Goal: Task Accomplishment & Management: Manage account settings

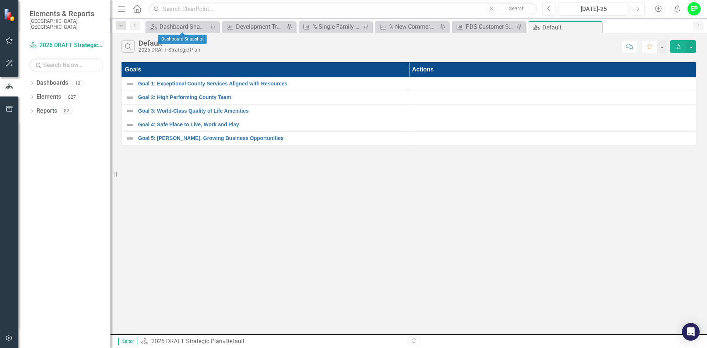
click at [193, 21] on div "Dashboard Dashboard Snapshot Pin" at bounding box center [182, 27] width 74 height 12
click at [196, 26] on div "Dashboard Snapshot" at bounding box center [183, 26] width 49 height 9
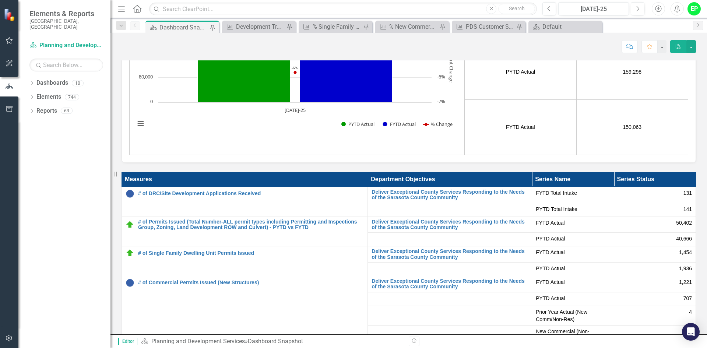
scroll to position [1852, 0]
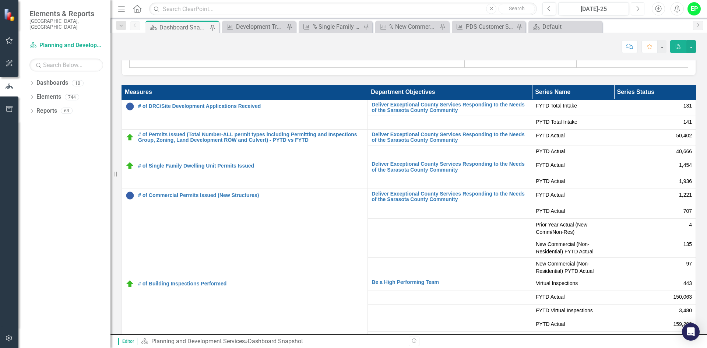
click at [633, 12] on button "Next" at bounding box center [638, 8] width 14 height 13
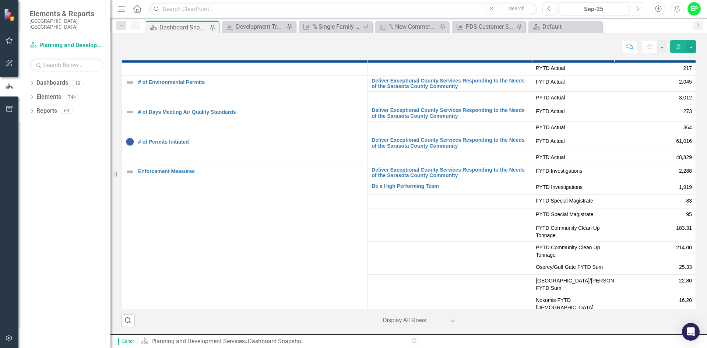
scroll to position [405, 0]
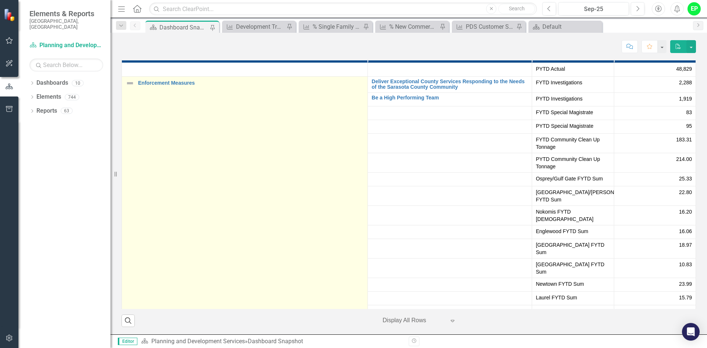
click at [128, 83] on img at bounding box center [130, 83] width 9 height 9
click at [152, 82] on link "Enforcement Measures" at bounding box center [251, 83] width 226 height 6
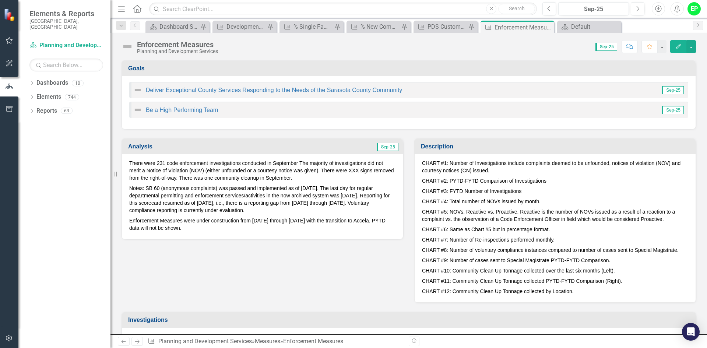
click at [343, 215] on p "Enforcement Measures were under construction from August 2023 through October 2…" at bounding box center [262, 223] width 266 height 16
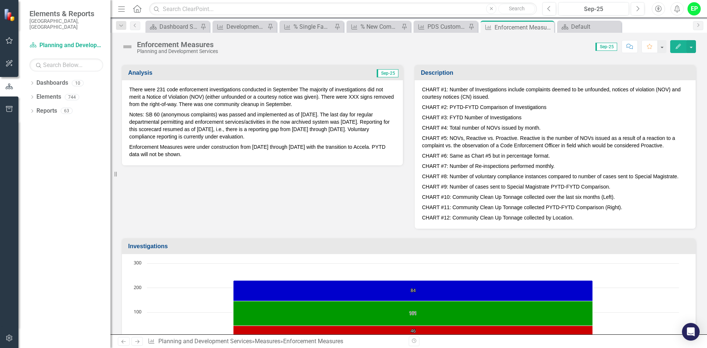
click at [378, 72] on span "Sep-25" at bounding box center [388, 73] width 22 height 8
click at [346, 84] on div "There were 231 code enforcement investigations conducted in September The major…" at bounding box center [262, 122] width 281 height 85
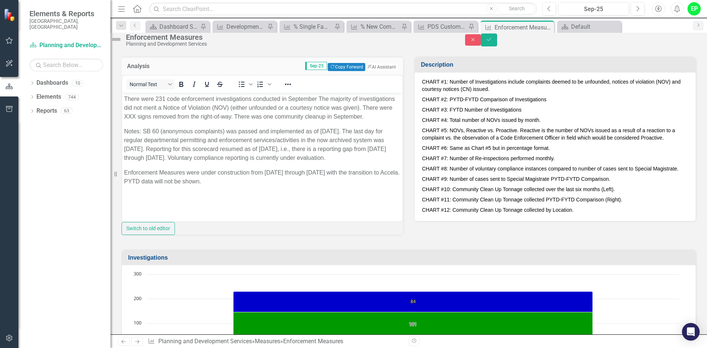
scroll to position [0, 0]
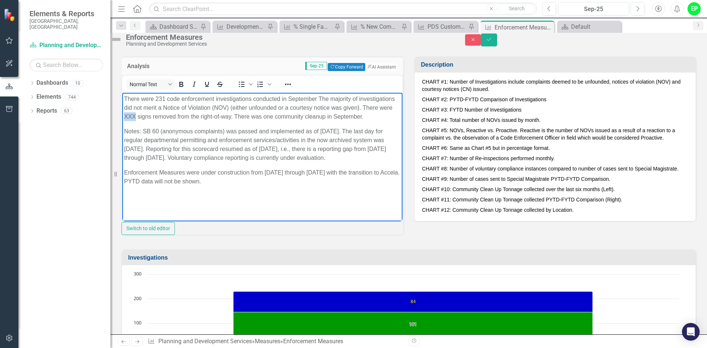
drag, startPoint x: 174, startPoint y: 114, endPoint x: 186, endPoint y: 113, distance: 12.2
click at [186, 113] on p "There were 231 code enforcement investigations conducted in September The major…" at bounding box center [262, 107] width 276 height 27
click at [259, 72] on td "Sep-25 Copy Forward Copy Forward ClearPoint AI AI Assistant" at bounding box center [289, 67] width 218 height 10
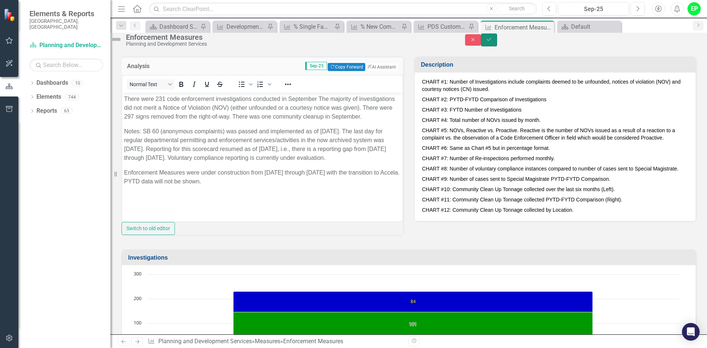
click at [492, 42] on icon "Save" at bounding box center [489, 39] width 7 height 5
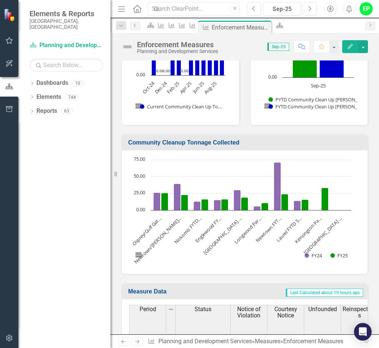
scroll to position [1954, 0]
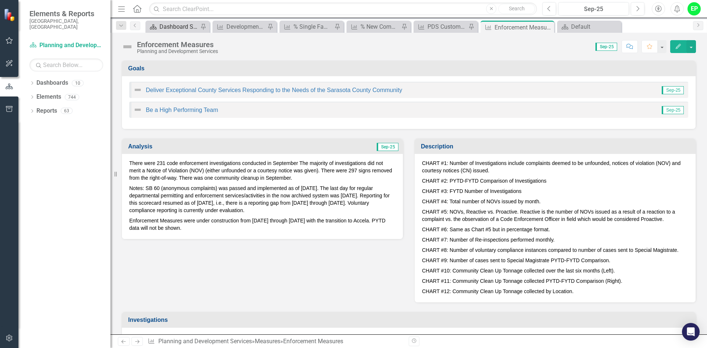
scroll to position [1143, 0]
click at [162, 28] on div "Dashboard Snapshot" at bounding box center [178, 26] width 39 height 9
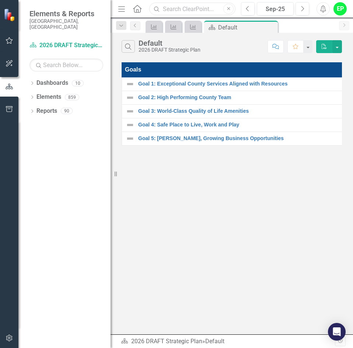
click at [204, 9] on input "text" at bounding box center [192, 9] width 86 height 13
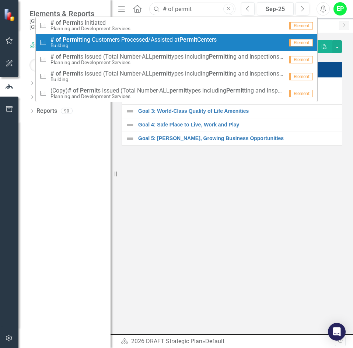
type input "# of permit"
click at [155, 41] on span "# of Permit ting Customers Processed/Assisted at Permit Centers" at bounding box center [133, 39] width 166 height 7
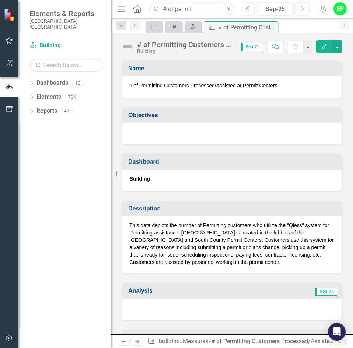
drag, startPoint x: 115, startPoint y: 175, endPoint x: 22, endPoint y: 173, distance: 93.2
click at [22, 173] on div "Elements & Reports Sarasota County, FL Dashboard Building Search Dropdown Dashb…" at bounding box center [55, 174] width 110 height 348
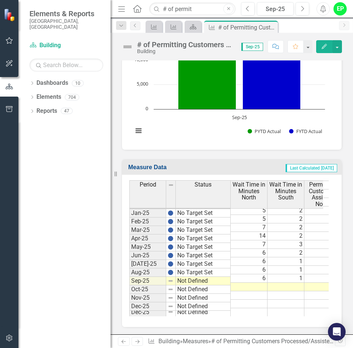
scroll to position [636, 0]
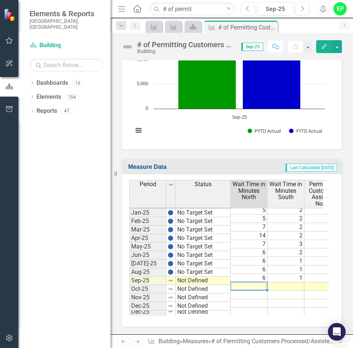
click at [262, 282] on td at bounding box center [248, 286] width 37 height 8
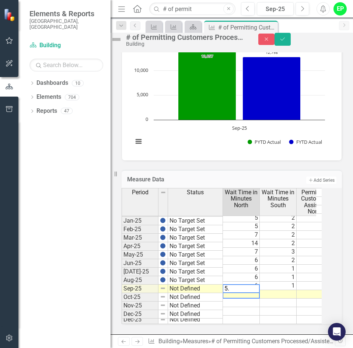
type textarea "5.7"
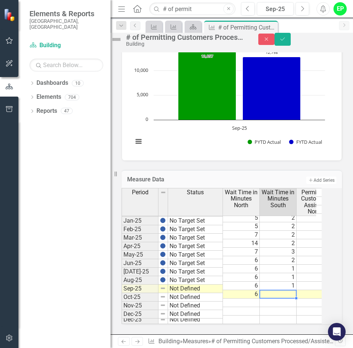
click at [291, 290] on td at bounding box center [278, 294] width 37 height 8
type textarea "1.58"
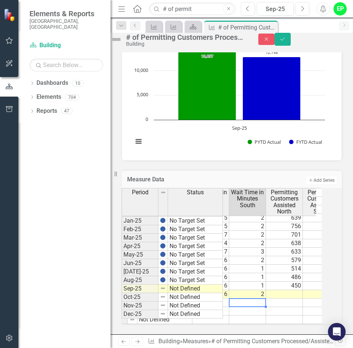
scroll to position [0, 0]
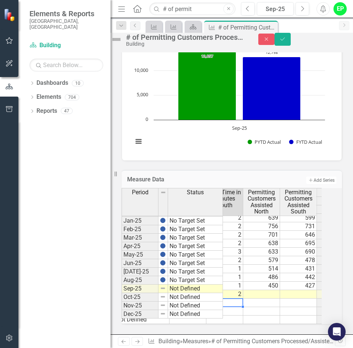
click at [264, 290] on td at bounding box center [261, 294] width 37 height 8
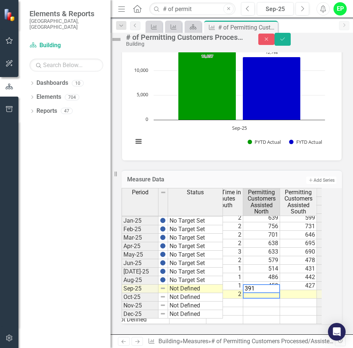
click at [316, 290] on td at bounding box center [298, 294] width 37 height 8
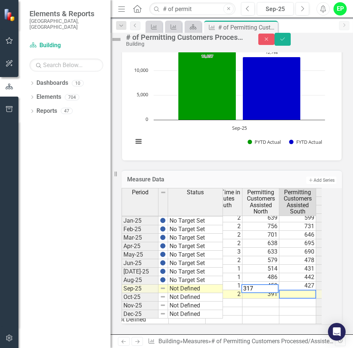
scroll to position [0, 103]
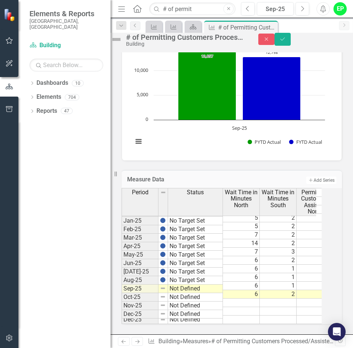
type textarea "317"
click at [209, 284] on td "Not Defined" at bounding box center [195, 288] width 55 height 8
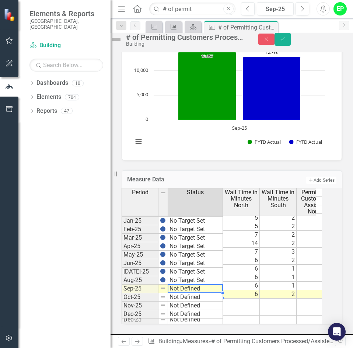
click at [209, 284] on td "Not Defined" at bounding box center [195, 288] width 55 height 8
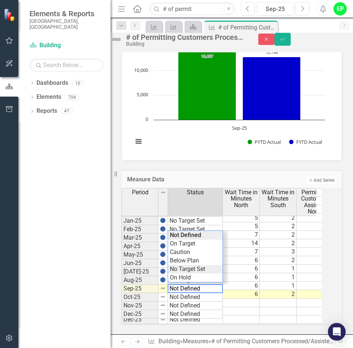
click at [201, 260] on div "Period Status Wait Time in Minutes North Wait Time in Minutes South Permitting …" at bounding box center [221, 256] width 200 height 136
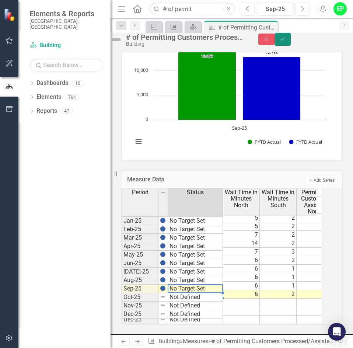
click at [286, 42] on icon "Save" at bounding box center [282, 38] width 7 height 5
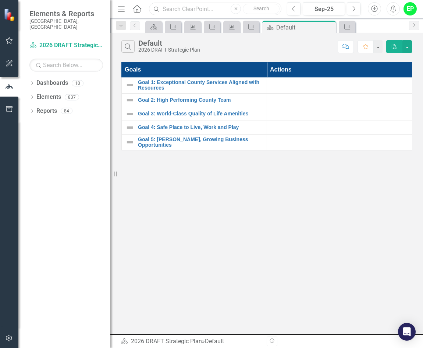
click at [195, 8] on input "text" at bounding box center [215, 9] width 133 height 13
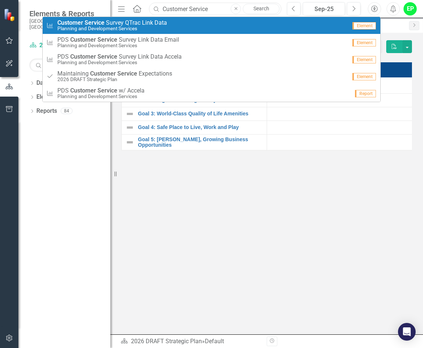
type input "Customer Service"
click at [152, 24] on span "Customer Service S u r v e y Q T r a c L i n k D a t a" at bounding box center [112, 23] width 110 height 7
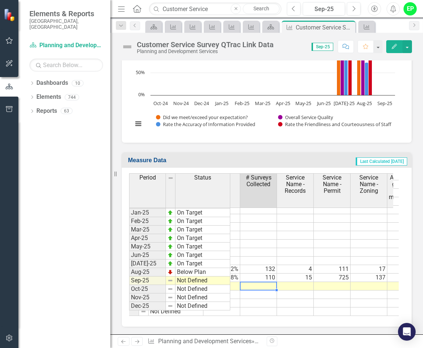
click at [265, 282] on td at bounding box center [258, 286] width 37 height 8
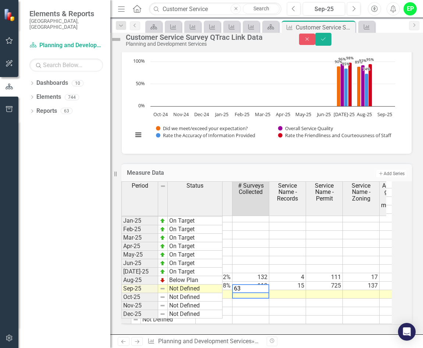
type textarea "63"
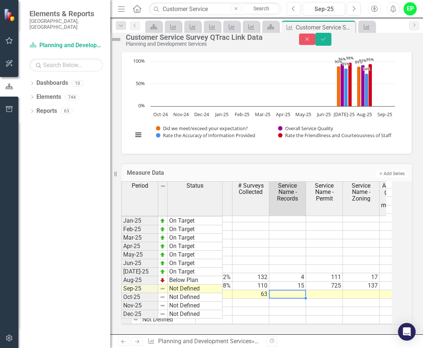
click at [302, 290] on td at bounding box center [287, 294] width 37 height 8
click at [295, 290] on td at bounding box center [287, 294] width 37 height 8
click at [330, 290] on td at bounding box center [324, 294] width 37 height 8
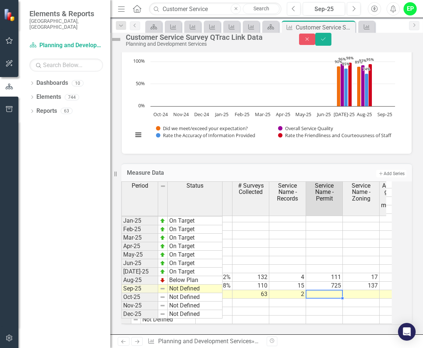
click at [321, 290] on td at bounding box center [324, 294] width 37 height 8
click at [357, 307] on td at bounding box center [361, 311] width 37 height 8
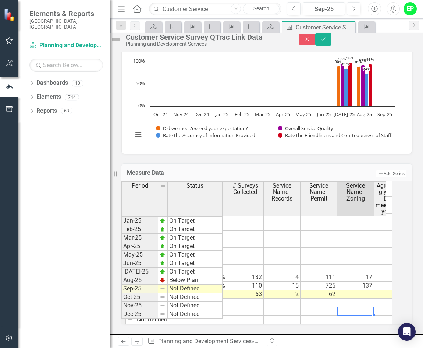
scroll to position [1143, 31]
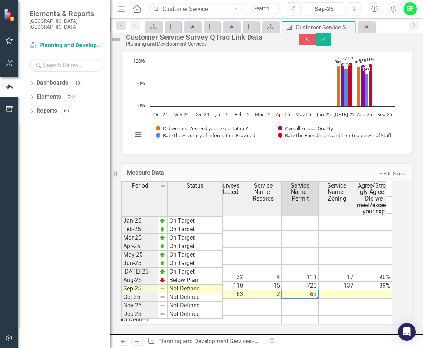
click at [312, 290] on td "62" at bounding box center [300, 294] width 37 height 8
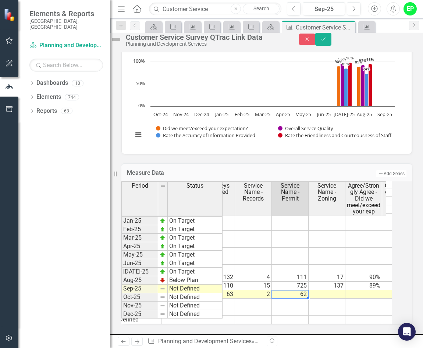
click at [306, 290] on td "62" at bounding box center [290, 294] width 37 height 8
click at [281, 284] on textarea "62" at bounding box center [290, 288] width 37 height 9
drag, startPoint x: 288, startPoint y: 283, endPoint x: 272, endPoint y: 283, distance: 16.6
click at [272, 283] on div "Period Status Actual # Surveys Collected Service Name - Records Service Name - …" at bounding box center [256, 252] width 271 height 142
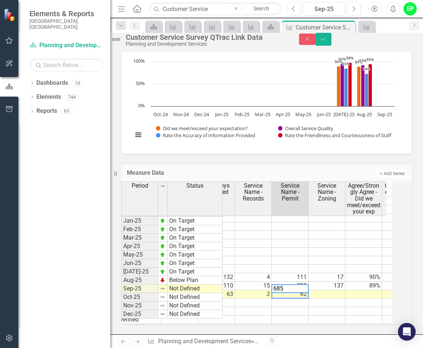
click at [256, 290] on td "2" at bounding box center [253, 294] width 37 height 8
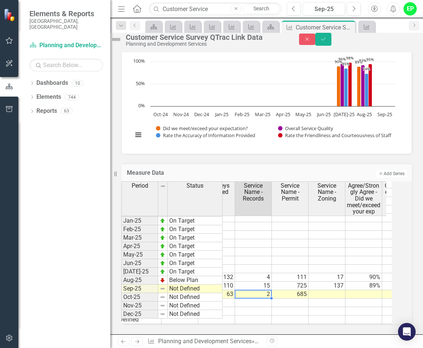
click at [261, 298] on td at bounding box center [253, 302] width 37 height 8
click at [271, 290] on td "2" at bounding box center [253, 294] width 37 height 8
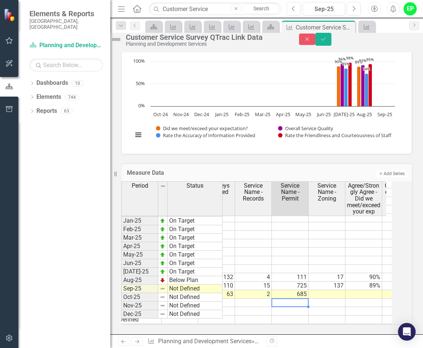
click at [292, 298] on td at bounding box center [290, 302] width 37 height 8
click at [60, 281] on div "Period Status Actual # Surveys Collected Service Name - Records Service Name - …" at bounding box center [60, 200] width 0 height 247
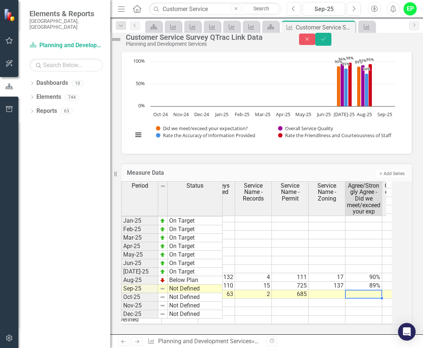
click at [344, 290] on td at bounding box center [327, 294] width 37 height 8
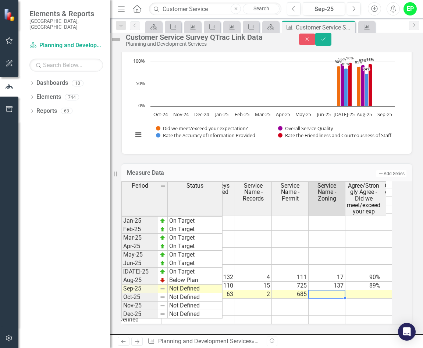
type textarea "1"
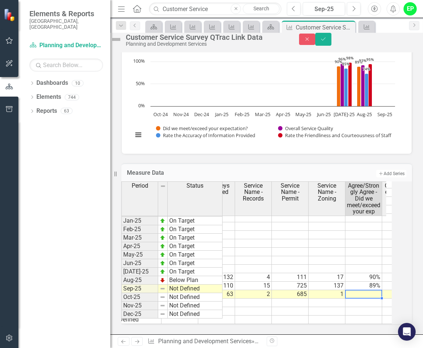
click at [368, 290] on td at bounding box center [364, 294] width 37 height 8
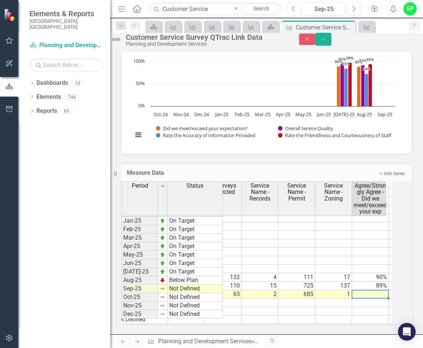
scroll to position [0, 56]
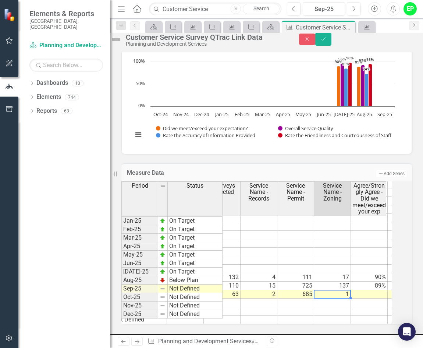
click at [351, 290] on td "1" at bounding box center [332, 294] width 37 height 8
drag, startPoint x: 353, startPoint y: 281, endPoint x: 334, endPoint y: 281, distance: 18.8
click at [334, 284] on textarea at bounding box center [332, 288] width 37 height 9
click at [66, 294] on div "Period Status Actual # Surveys Collected Service Name - Records Service Name - …" at bounding box center [66, 200] width 0 height 247
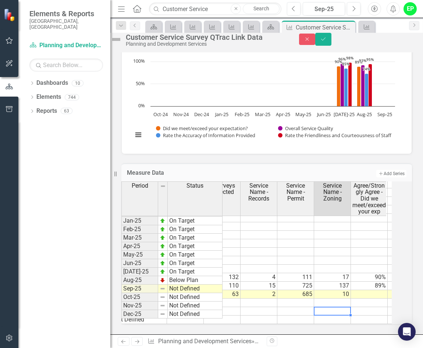
click at [337, 290] on td "10" at bounding box center [332, 294] width 37 height 8
click at [338, 290] on td "10" at bounding box center [332, 294] width 37 height 8
click at [338, 284] on textarea "10" at bounding box center [332, 288] width 37 height 9
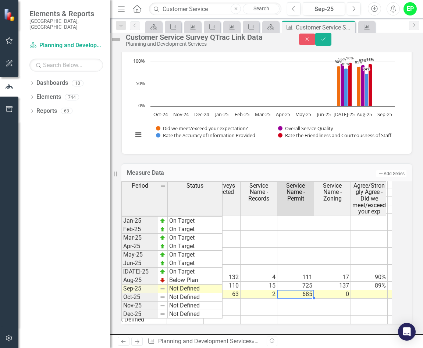
click at [304, 290] on td "685" at bounding box center [296, 294] width 37 height 8
click at [314, 290] on td "685" at bounding box center [296, 294] width 37 height 8
click at [314, 284] on textarea "0" at bounding box center [295, 288] width 37 height 9
type textarea "61"
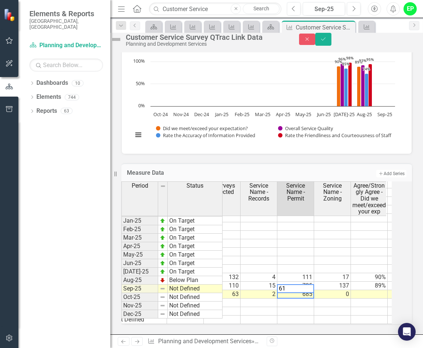
click at [303, 298] on td at bounding box center [296, 302] width 37 height 8
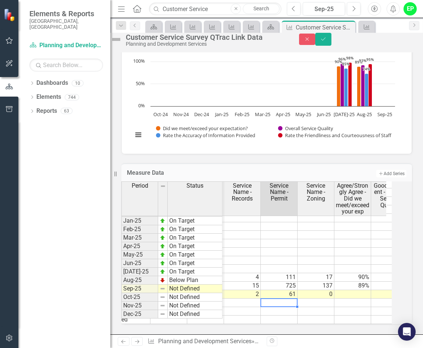
scroll to position [0, 77]
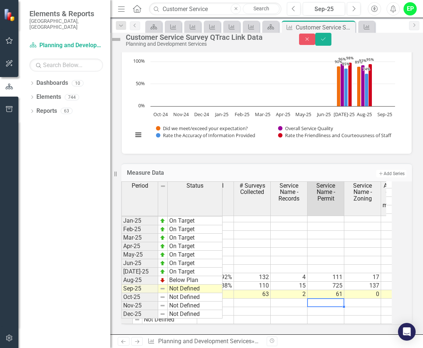
click at [336, 281] on td "725" at bounding box center [326, 285] width 37 height 8
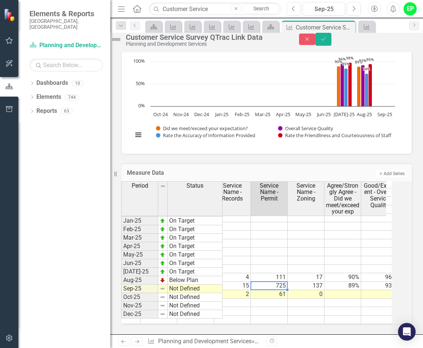
scroll to position [0, 56]
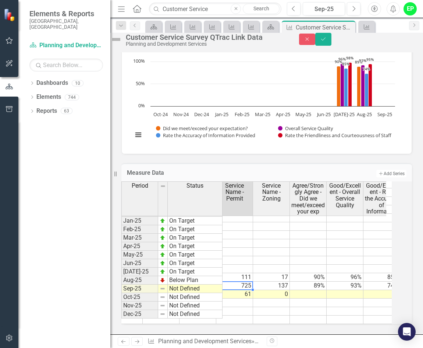
click at [309, 290] on td at bounding box center [308, 294] width 37 height 8
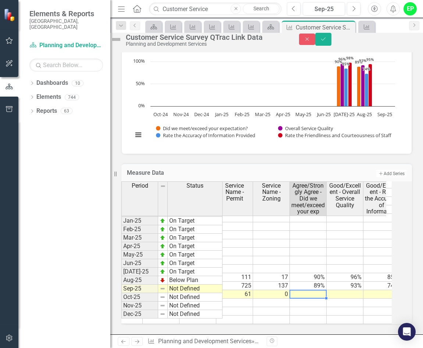
click at [309, 290] on td at bounding box center [308, 294] width 37 height 8
type textarea "92"
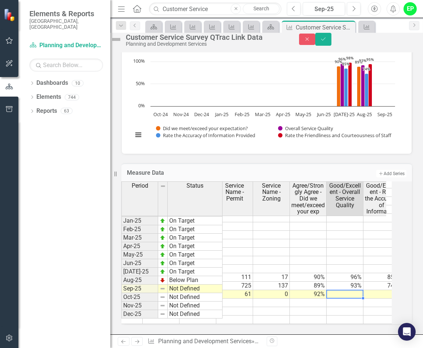
click at [345, 290] on td at bounding box center [345, 294] width 37 height 8
click at [360, 290] on td at bounding box center [345, 294] width 37 height 8
type textarea "90"
click at [383, 290] on td at bounding box center [382, 294] width 37 height 8
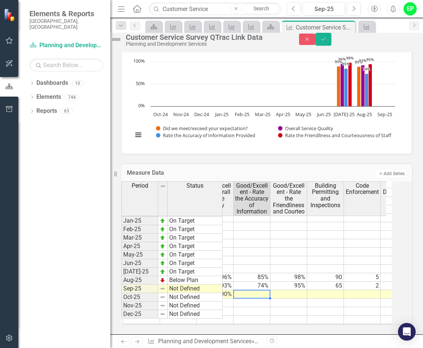
scroll to position [0, 255]
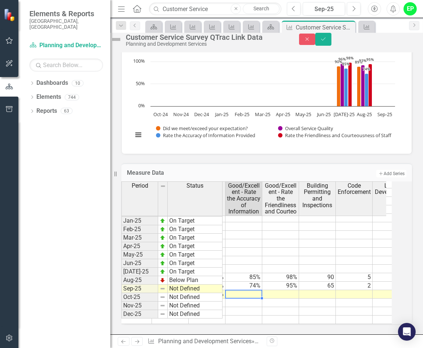
click at [254, 290] on td at bounding box center [244, 294] width 37 height 8
type textarea "92"
click at [298, 290] on td at bounding box center [280, 294] width 37 height 8
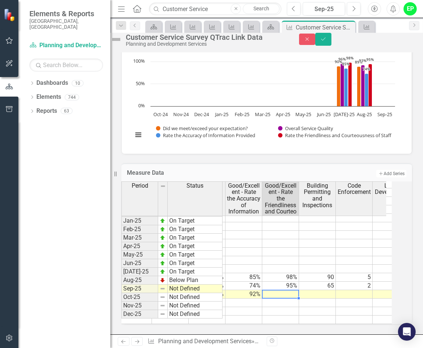
click at [280, 297] on div at bounding box center [280, 297] width 37 height 1
type textarea "92"
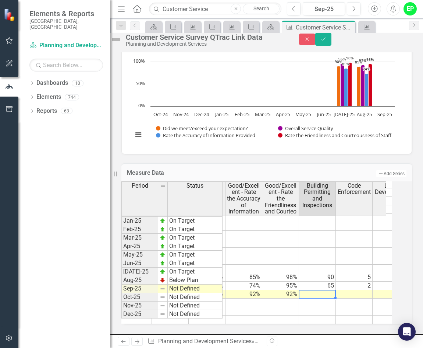
click at [336, 290] on td at bounding box center [317, 294] width 37 height 8
click at [333, 290] on td at bounding box center [317, 294] width 37 height 8
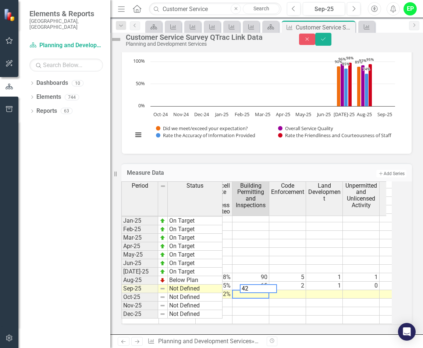
scroll to position [0, 331]
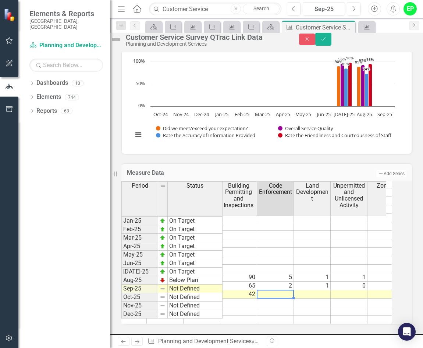
click at [286, 290] on tr "Not Defined 63 2 61 0 92% 90% 92% 92% 42 90% 90% 90% 90%" at bounding box center [211, 294] width 754 height 8
type textarea "2"
click at [317, 290] on td at bounding box center [312, 294] width 37 height 8
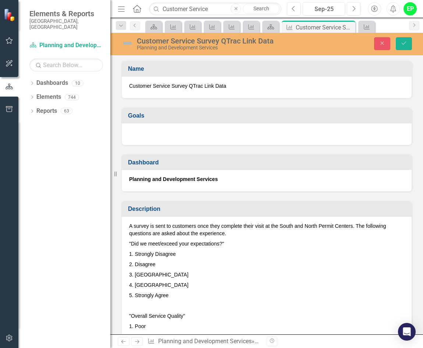
scroll to position [1143, 0]
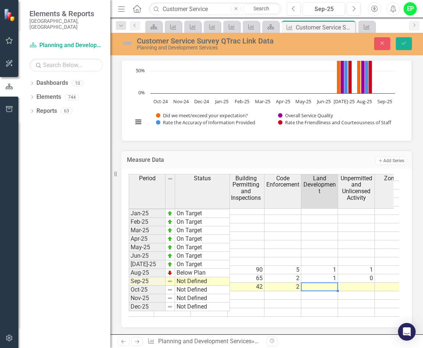
click at [325, 282] on td at bounding box center [320, 286] width 37 height 8
click at [326, 282] on td at bounding box center [320, 286] width 37 height 8
click at [327, 282] on textarea at bounding box center [319, 280] width 37 height 9
type textarea "0"
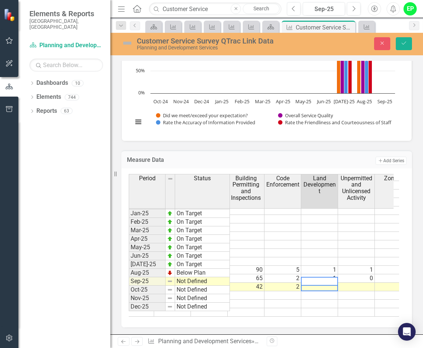
click at [373, 282] on td at bounding box center [356, 286] width 37 height 8
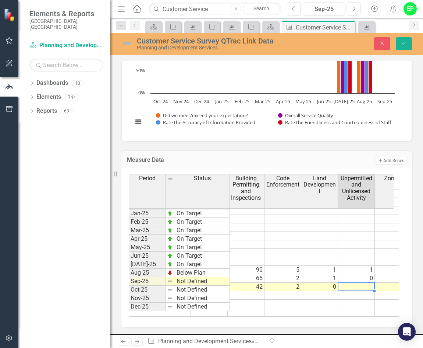
click at [373, 282] on td at bounding box center [356, 286] width 37 height 8
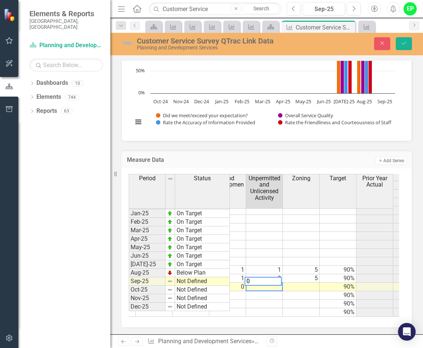
scroll to position [0, 439]
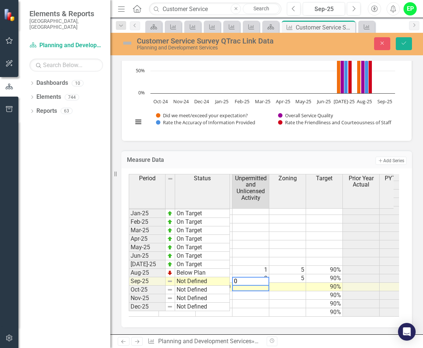
type textarea "0"
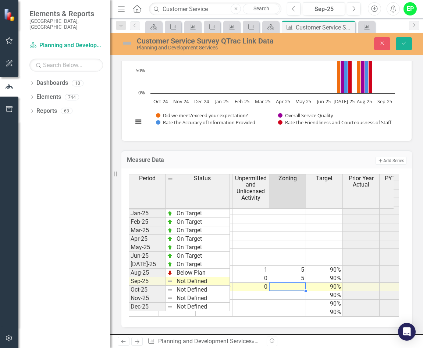
click at [288, 282] on tr "63 2 61 0 92% 90% 92% 92% 42 2 0 0 90% 90% 90% 90%" at bounding box center [159, 286] width 663 height 8
type textarea "0"
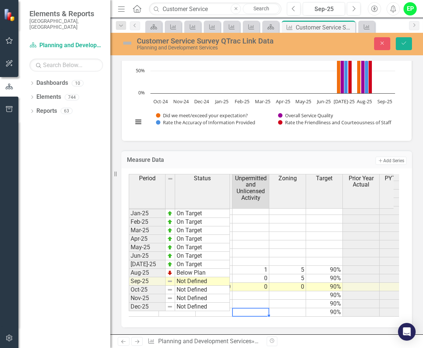
click at [243, 308] on td at bounding box center [251, 312] width 37 height 8
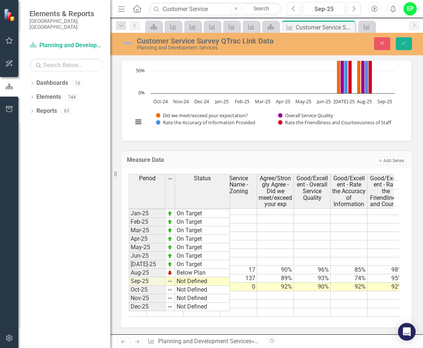
scroll to position [0, 0]
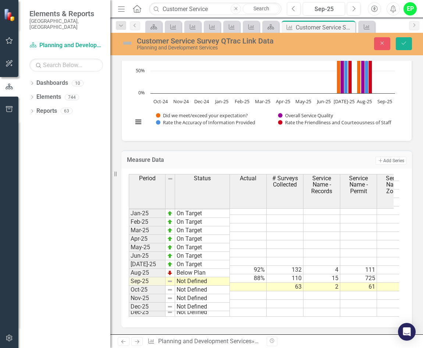
click at [253, 282] on td at bounding box center [248, 286] width 37 height 8
click at [259, 291] on td at bounding box center [248, 295] width 37 height 8
click at [251, 275] on td "88%" at bounding box center [248, 278] width 37 height 8
click at [254, 282] on td at bounding box center [248, 286] width 37 height 8
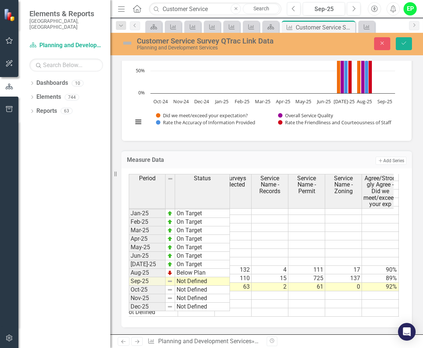
scroll to position [0, 65]
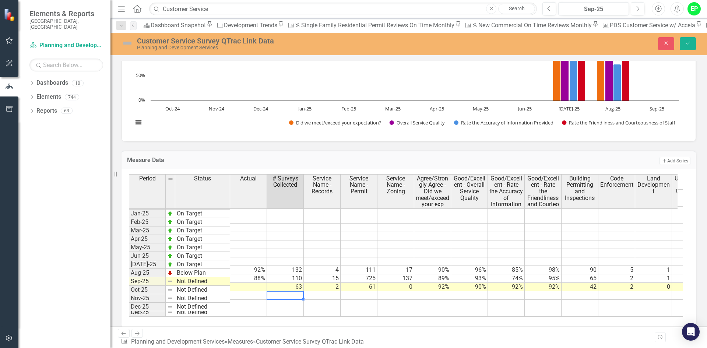
click at [271, 292] on td at bounding box center [285, 295] width 37 height 8
click at [129, 286] on div "Period Status Actual # Surveys Collected Service Name - Records Service Name - …" at bounding box center [129, 193] width 0 height 247
click at [250, 283] on td at bounding box center [248, 287] width 37 height 8
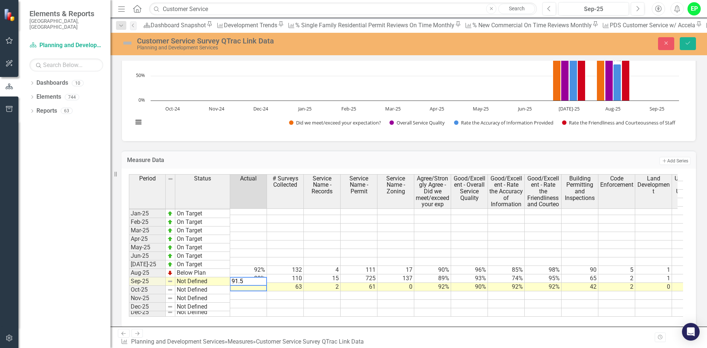
type textarea "91.5"
click at [250, 292] on td at bounding box center [248, 295] width 37 height 8
click at [129, 294] on div "Period Status Actual # Surveys Collected Service Name - Records Service Name - …" at bounding box center [129, 193] width 0 height 247
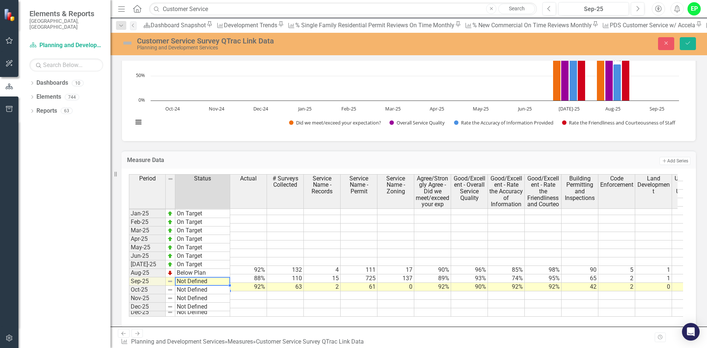
click at [190, 282] on td "Not Defined" at bounding box center [202, 281] width 55 height 8
type textarea "Not Defined"
click at [236, 300] on td at bounding box center [248, 304] width 37 height 8
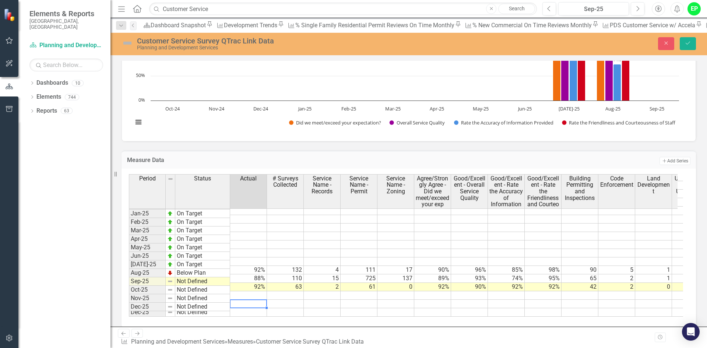
click at [206, 279] on td "Not Defined" at bounding box center [202, 281] width 55 height 8
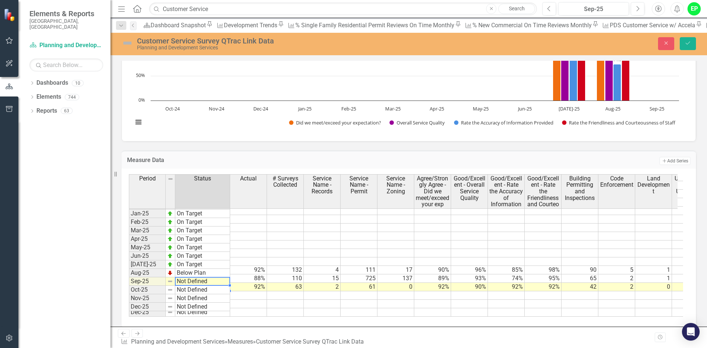
click at [206, 279] on td "Not Defined" at bounding box center [202, 281] width 55 height 8
type textarea "On Target"
click at [197, 239] on div "Period Status Actual # Surveys Collected Service Name - Records Service Name - …" at bounding box center [406, 245] width 554 height 142
click at [423, 316] on div "Period Status Actual # Surveys Collected Service Name - Records Service Name - …" at bounding box center [408, 248] width 574 height 159
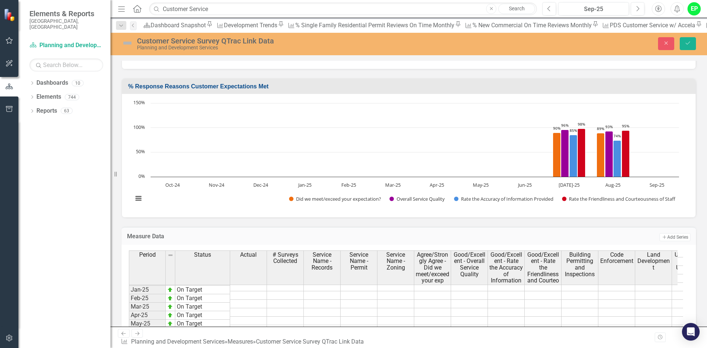
scroll to position [794, 0]
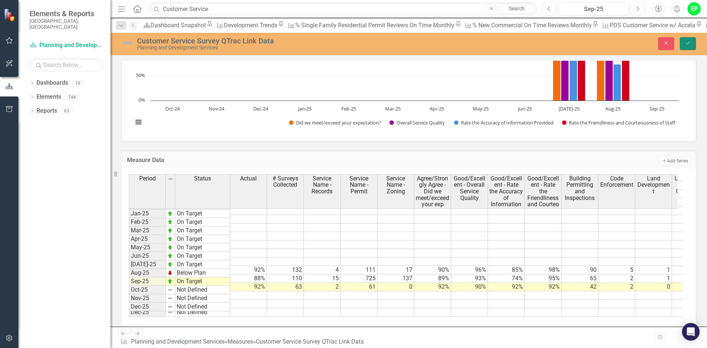
click at [423, 45] on icon "Save" at bounding box center [687, 42] width 7 height 5
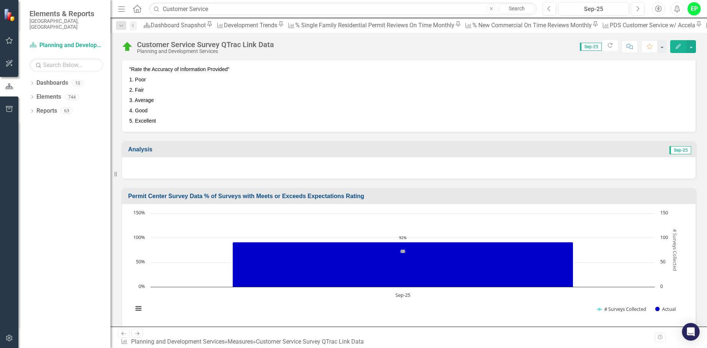
scroll to position [314, 0]
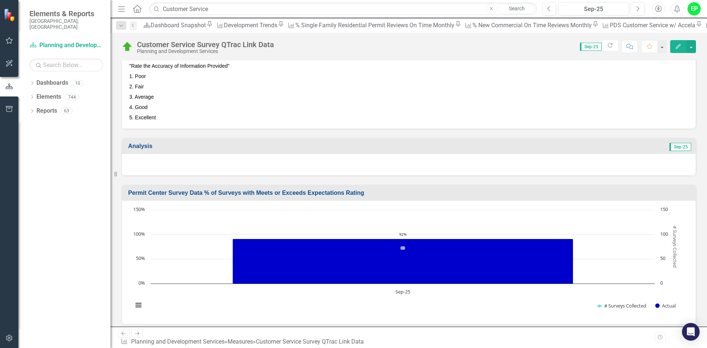
click at [210, 145] on h3 "Analysis" at bounding box center [274, 146] width 293 height 7
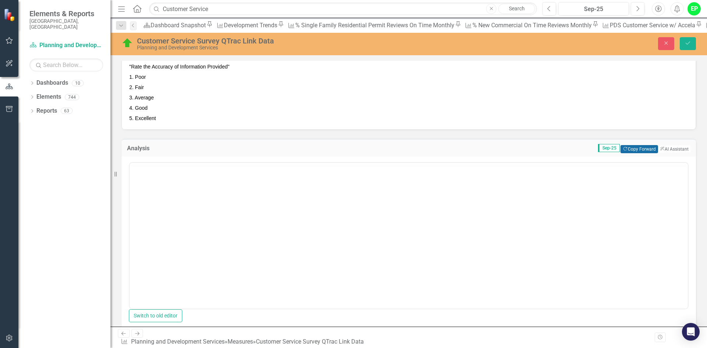
scroll to position [0, 0]
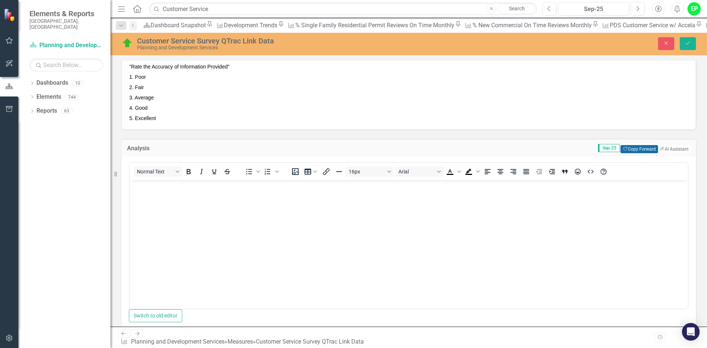
click at [423, 147] on button "Copy Forward Copy Forward" at bounding box center [638, 149] width 37 height 8
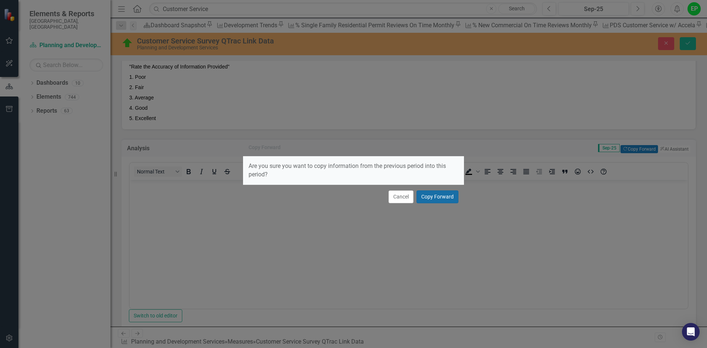
click at [423, 190] on button "Copy Forward" at bounding box center [437, 196] width 42 height 13
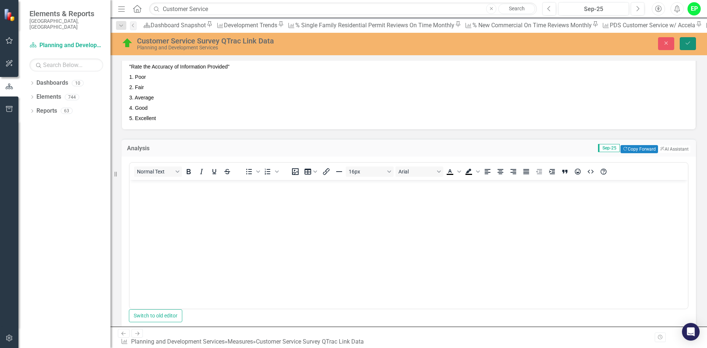
click at [423, 43] on icon "Save" at bounding box center [687, 42] width 7 height 5
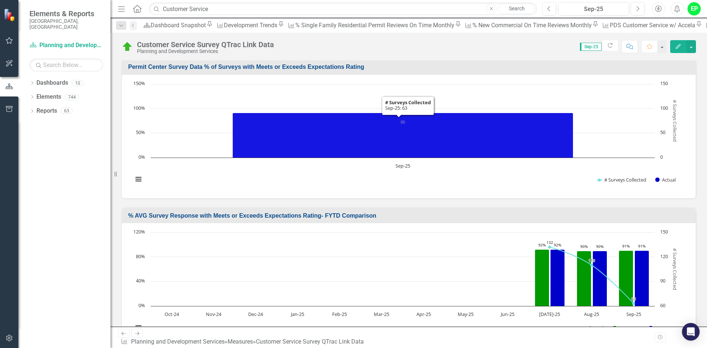
scroll to position [442, 0]
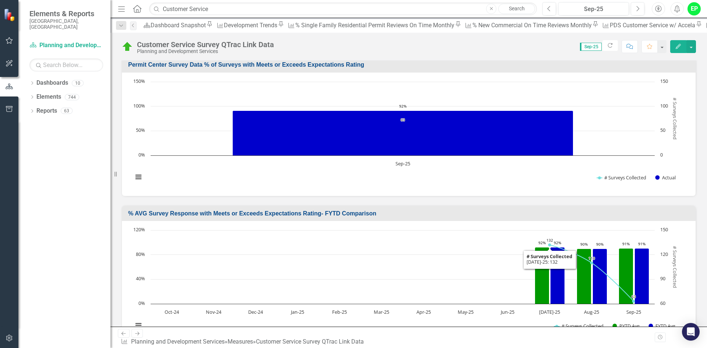
click at [423, 207] on div "% AVG Survey Response with Meets or Exceeds Expectations Rating- FYTD Comparison" at bounding box center [409, 213] width 574 height 15
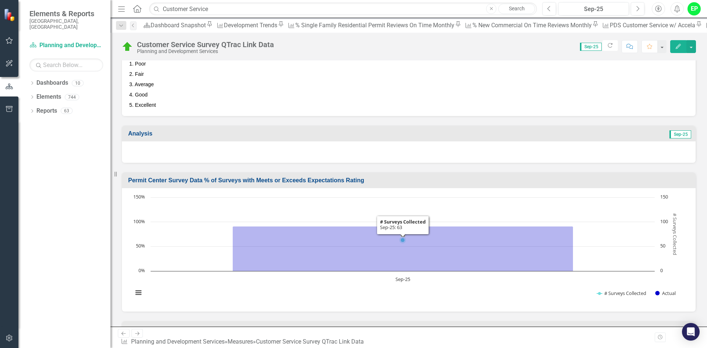
scroll to position [202, 0]
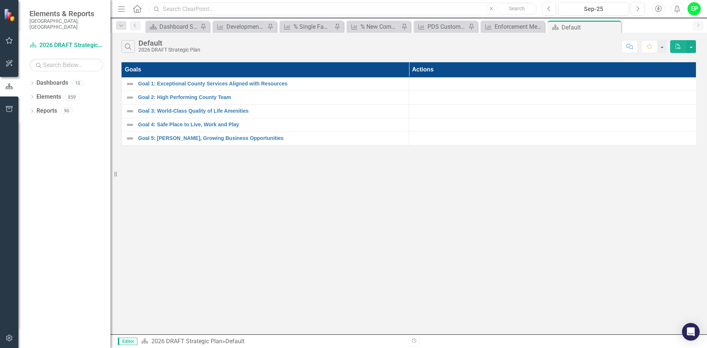
click at [206, 6] on input "text" at bounding box center [343, 9] width 388 height 13
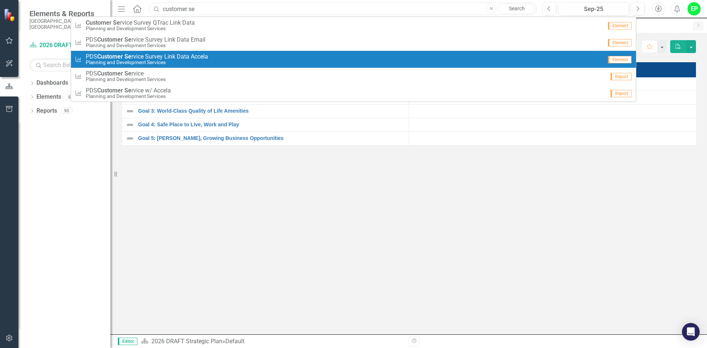
type input "customer se"
click at [179, 61] on small "Planning and Development Services" at bounding box center [147, 63] width 122 height 6
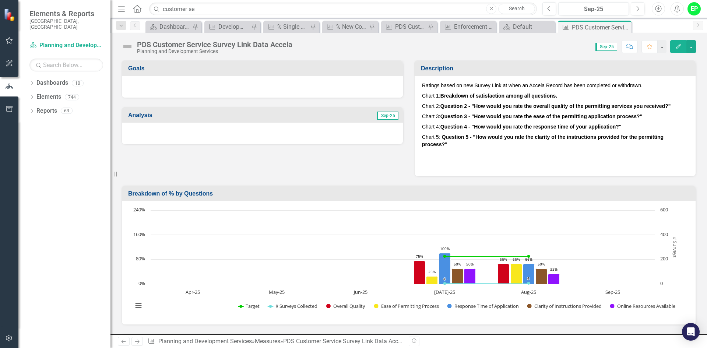
click at [243, 115] on h3 "Analysis" at bounding box center [198, 115] width 141 height 7
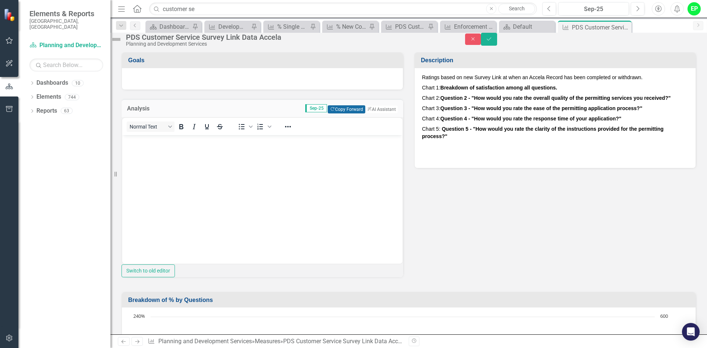
click at [334, 113] on button "Copy Forward Copy Forward" at bounding box center [346, 109] width 37 height 8
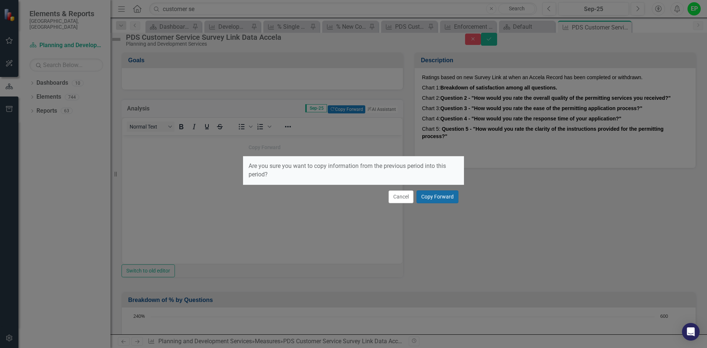
click at [446, 197] on button "Copy Forward" at bounding box center [437, 196] width 42 height 13
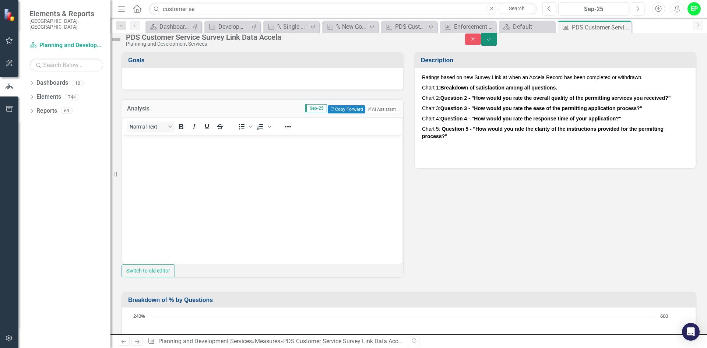
click at [497, 42] on button "Save" at bounding box center [489, 39] width 16 height 13
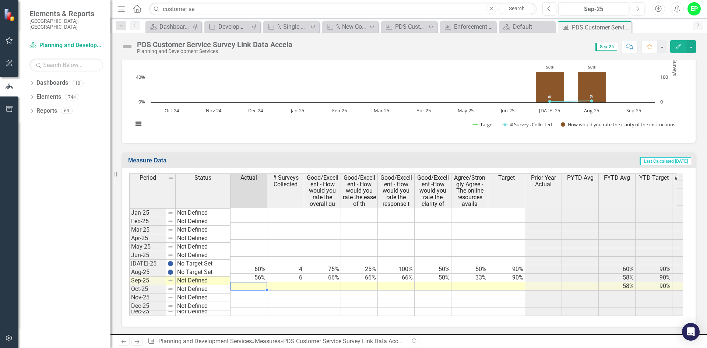
click at [258, 283] on td at bounding box center [248, 286] width 37 height 8
click at [292, 282] on td at bounding box center [285, 286] width 37 height 8
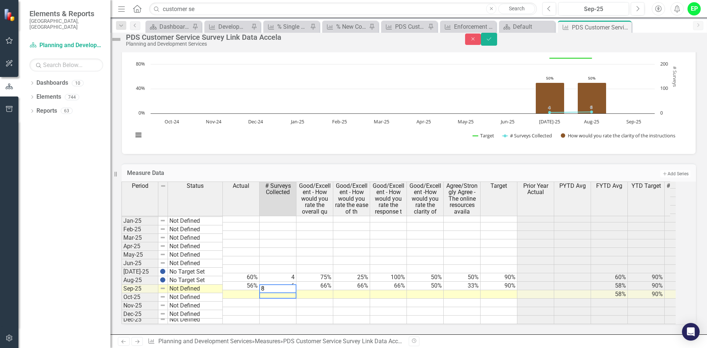
type textarea "8"
click at [331, 290] on td at bounding box center [314, 294] width 37 height 8
click at [319, 290] on td at bounding box center [314, 294] width 37 height 8
type textarea "5"
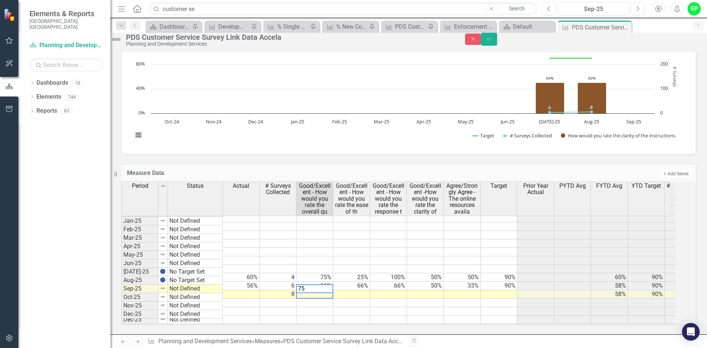
type textarea "75"
click at [347, 290] on td at bounding box center [351, 294] width 37 height 8
click at [362, 290] on td at bounding box center [351, 294] width 37 height 8
type textarea "75"
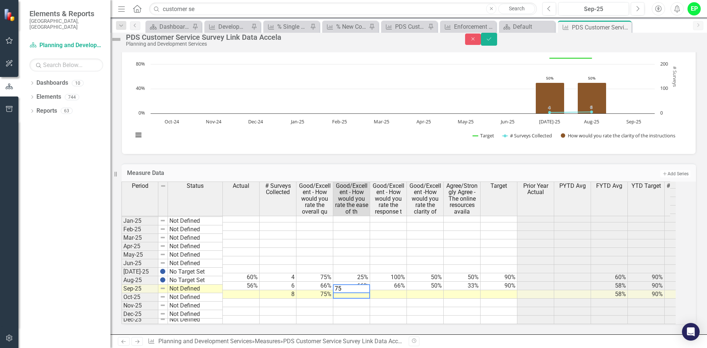
click at [407, 290] on td at bounding box center [388, 294] width 37 height 8
click at [388, 282] on td "66%" at bounding box center [388, 286] width 37 height 8
click at [390, 290] on td at bounding box center [388, 294] width 37 height 8
click at [430, 290] on td at bounding box center [425, 294] width 37 height 8
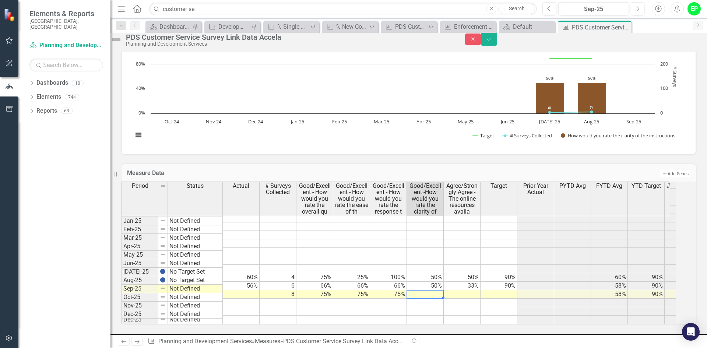
click at [441, 290] on td at bounding box center [425, 294] width 37 height 8
click at [478, 290] on td at bounding box center [462, 294] width 37 height 8
click at [498, 290] on td at bounding box center [498, 294] width 37 height 8
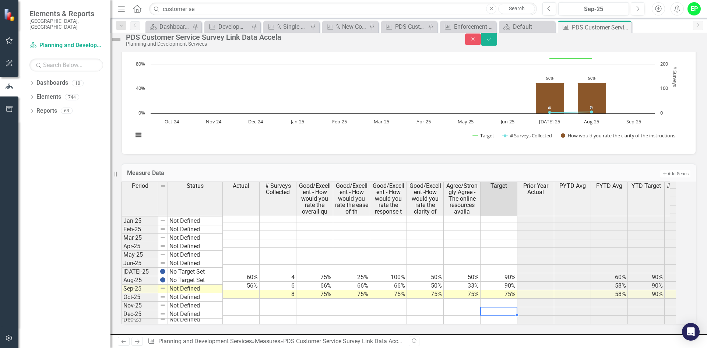
click at [508, 307] on td at bounding box center [498, 311] width 37 height 8
click at [512, 290] on td "75%" at bounding box center [498, 294] width 37 height 8
click at [513, 290] on td "75%" at bounding box center [498, 294] width 37 height 8
click at [513, 284] on textarea "75" at bounding box center [498, 288] width 37 height 9
type textarea "90"
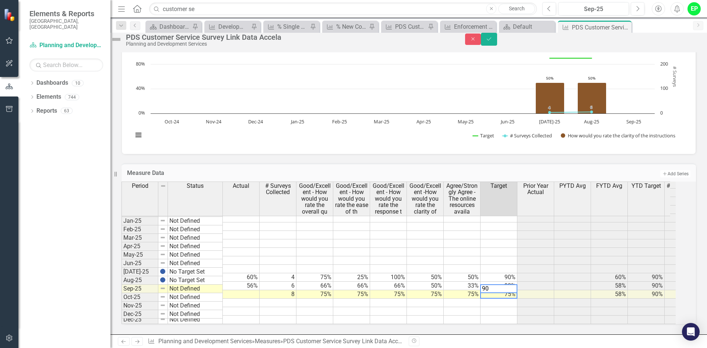
click at [499, 307] on td at bounding box center [498, 311] width 37 height 8
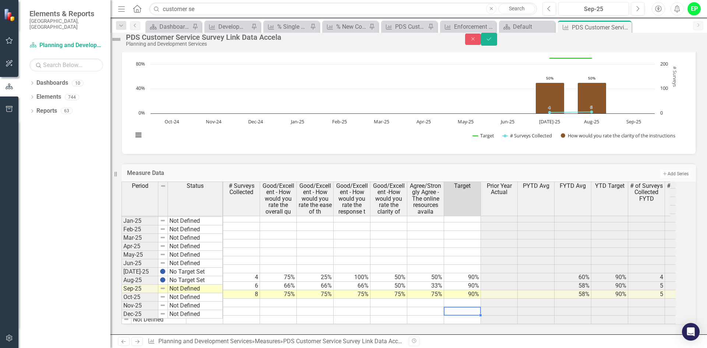
scroll to position [0, 68]
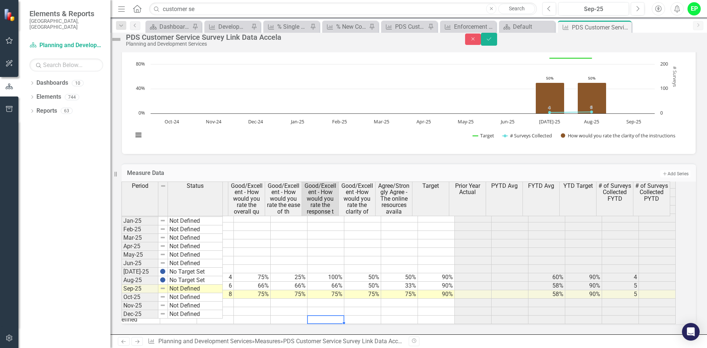
click at [331, 316] on td at bounding box center [325, 320] width 37 height 8
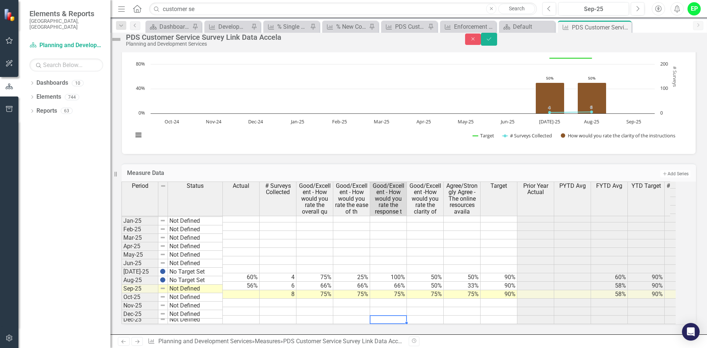
click at [121, 287] on div "Period Status Actual # Surveys Collected Good/Excellent - How would you rate th…" at bounding box center [121, 200] width 0 height 247
click at [184, 285] on td "Not Defined" at bounding box center [195, 289] width 55 height 8
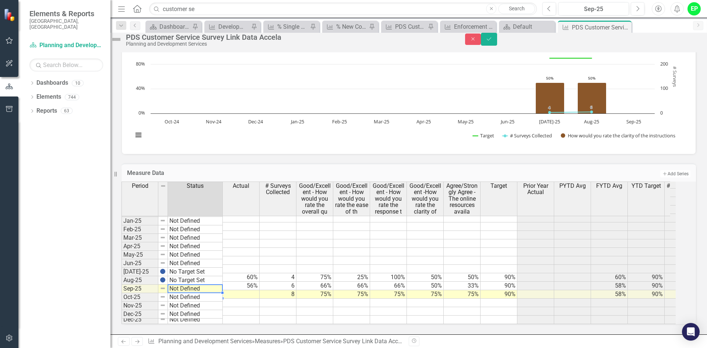
click at [185, 285] on td "Not Defined" at bounding box center [195, 289] width 55 height 8
click at [188, 264] on div "Period Status Actual # Surveys Collected Good/Excellent - How would you rate th…" at bounding box center [398, 253] width 554 height 142
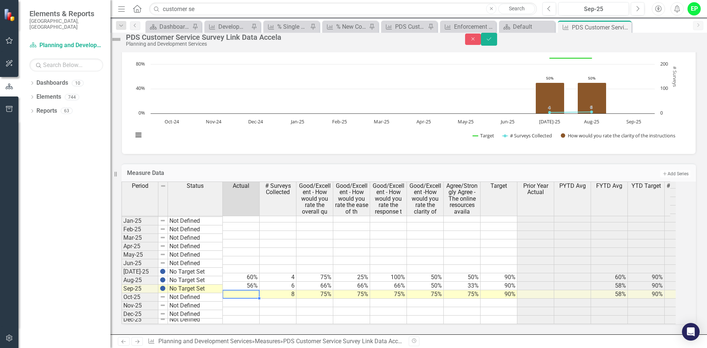
click at [260, 290] on td at bounding box center [241, 294] width 37 height 8
click at [238, 290] on td at bounding box center [241, 294] width 37 height 8
type textarea "75"
click at [121, 295] on div "Period Status Actual # Surveys Collected Good/Excellent - How would you rate th…" at bounding box center [121, 200] width 0 height 247
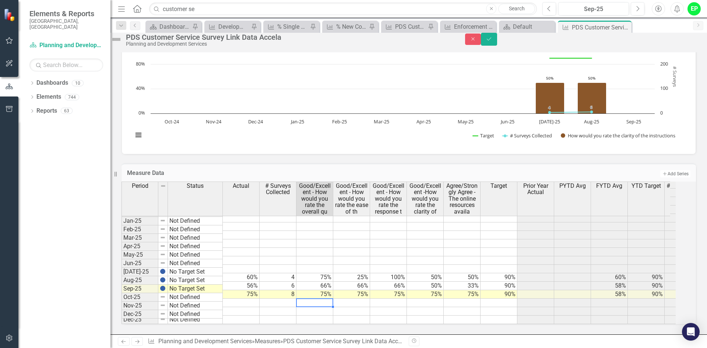
scroll to position [778, 0]
click at [492, 42] on icon "Save" at bounding box center [489, 38] width 7 height 5
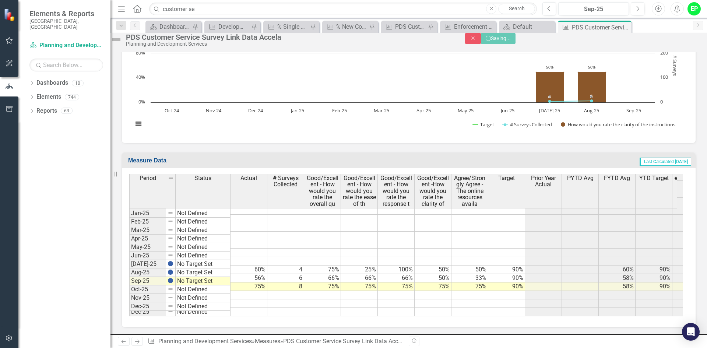
scroll to position [776, 0]
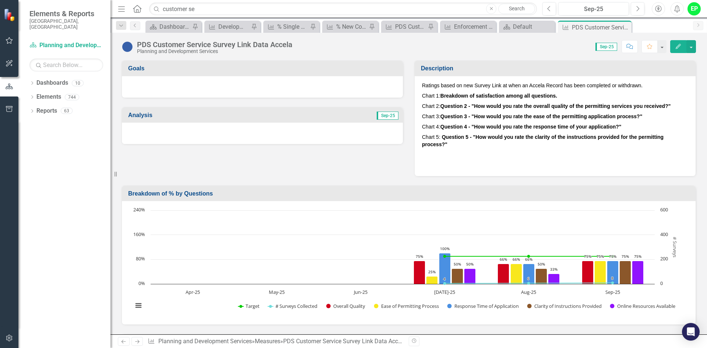
click at [232, 17] on div "Menu Home Search customer se Close Search Previous Sep-25 Next Accessibility Al…" at bounding box center [408, 9] width 596 height 18
click at [230, 7] on input "customer se" at bounding box center [343, 9] width 388 height 13
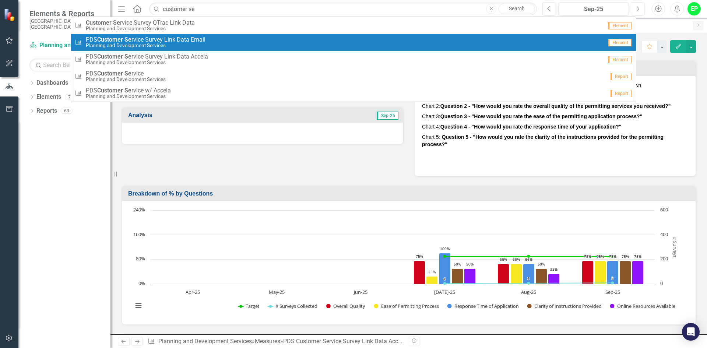
click at [204, 39] on span "PDS Customer Se rvice Survey Link Data Email" at bounding box center [146, 39] width 120 height 7
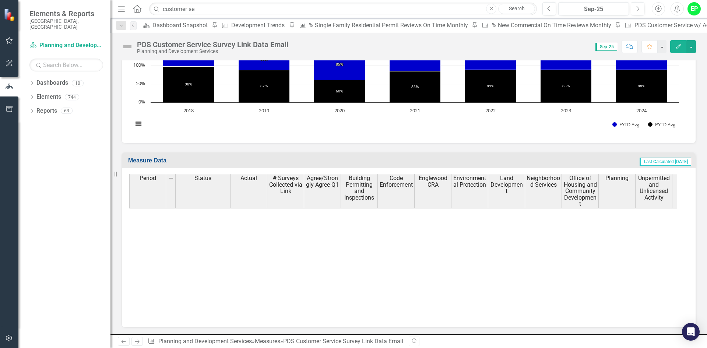
scroll to position [773, 0]
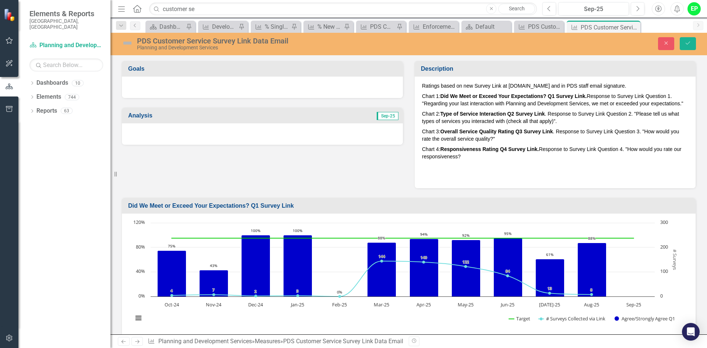
scroll to position [1143, 0]
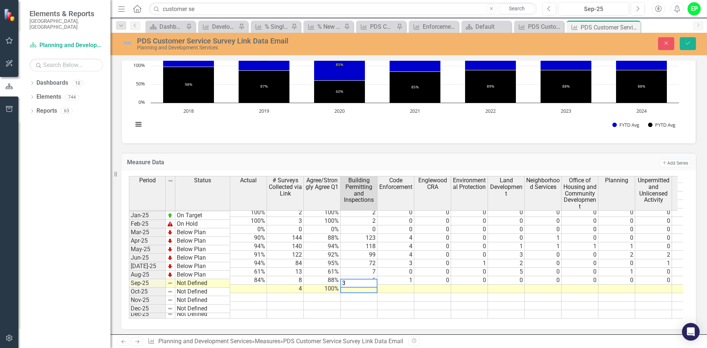
type textarea "3"
click at [398, 285] on td at bounding box center [395, 289] width 37 height 8
click at [410, 285] on td at bounding box center [395, 289] width 37 height 8
type textarea "0"
click at [433, 285] on td at bounding box center [432, 289] width 37 height 8
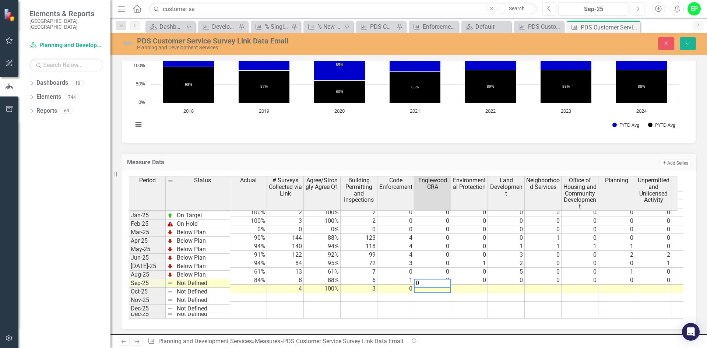
type textarea "0"
click at [472, 285] on td at bounding box center [469, 289] width 37 height 8
type textarea "1"
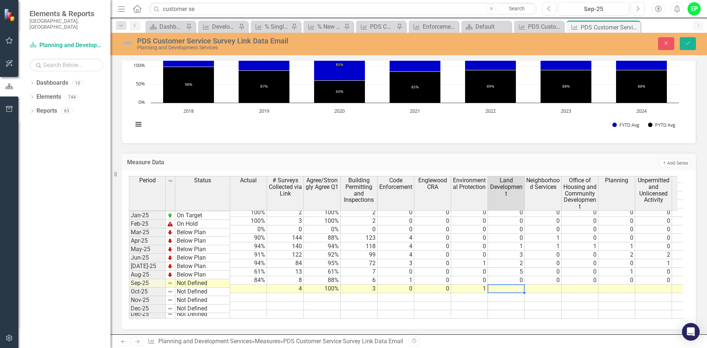
click at [511, 285] on td at bounding box center [506, 289] width 37 height 8
type textarea "0"
click at [554, 285] on td at bounding box center [543, 289] width 37 height 8
type textarea "0"
click at [584, 285] on td at bounding box center [579, 289] width 37 height 8
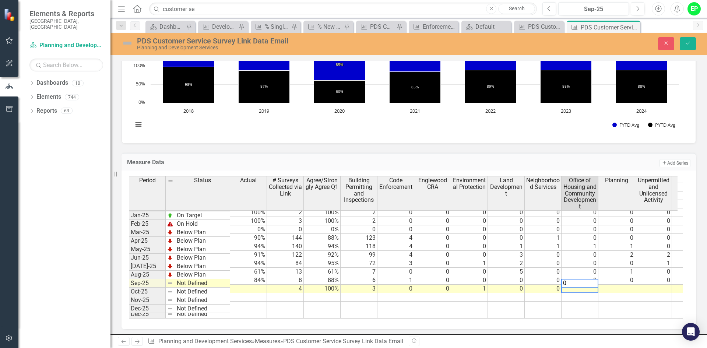
type textarea "0"
click at [620, 285] on td at bounding box center [616, 289] width 37 height 8
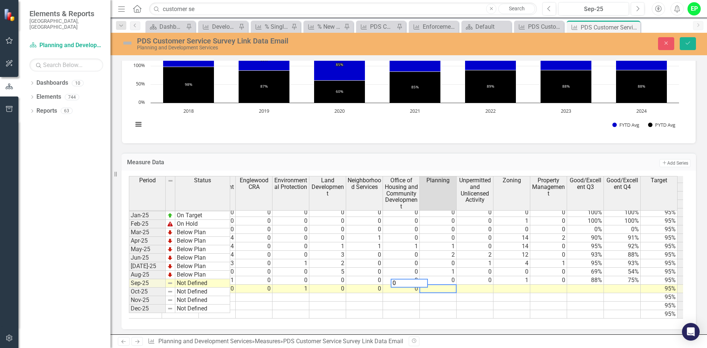
scroll to position [0, 210]
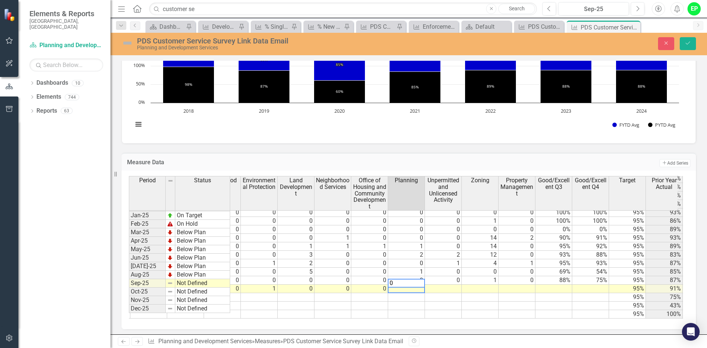
type textarea "0"
click at [440, 285] on td at bounding box center [443, 289] width 37 height 8
type textarea "0"
click at [485, 285] on td at bounding box center [480, 289] width 37 height 8
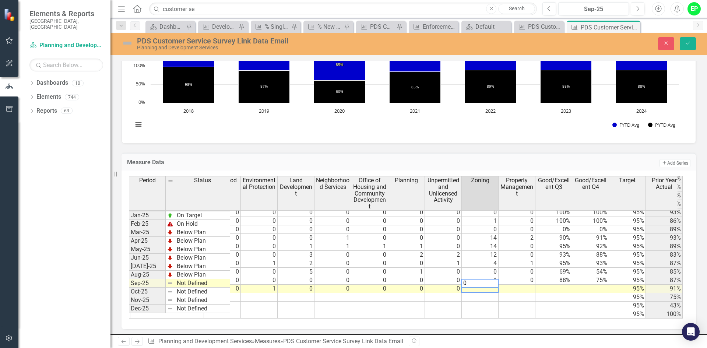
type textarea "0"
click at [521, 285] on td at bounding box center [516, 289] width 37 height 8
type textarea "0"
click at [566, 285] on td at bounding box center [553, 289] width 37 height 8
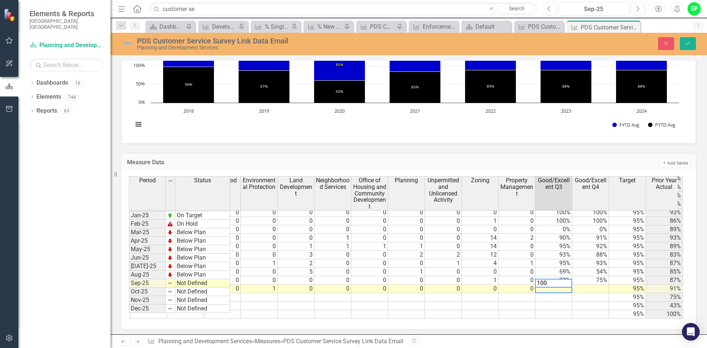
type textarea "100"
click at [589, 285] on td at bounding box center [590, 289] width 37 height 8
type textarea "100"
click at [575, 302] on td at bounding box center [590, 306] width 37 height 8
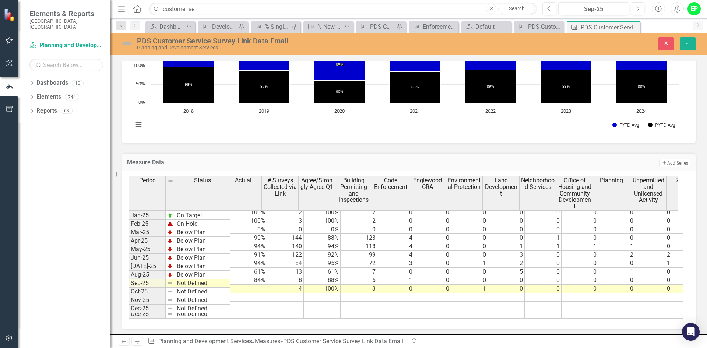
scroll to position [0, 0]
click at [256, 285] on td at bounding box center [248, 289] width 37 height 8
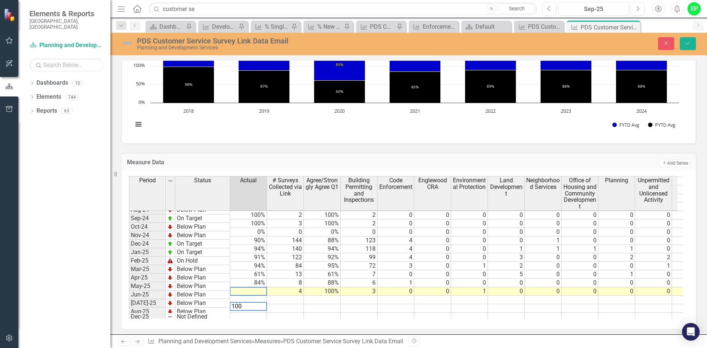
scroll to position [1143, 0]
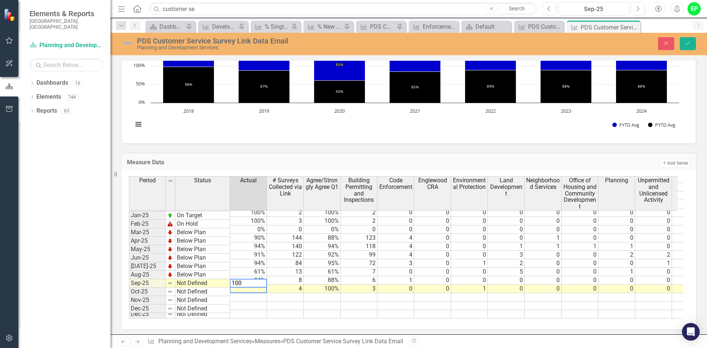
type textarea "100"
click at [260, 302] on td at bounding box center [248, 306] width 37 height 8
click at [207, 281] on td "Not Defined" at bounding box center [202, 283] width 55 height 8
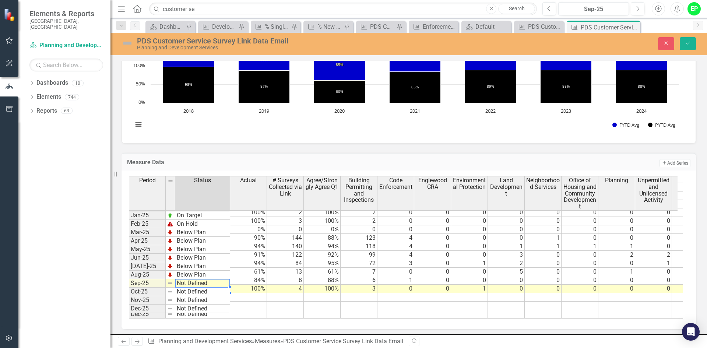
scroll to position [0, 0]
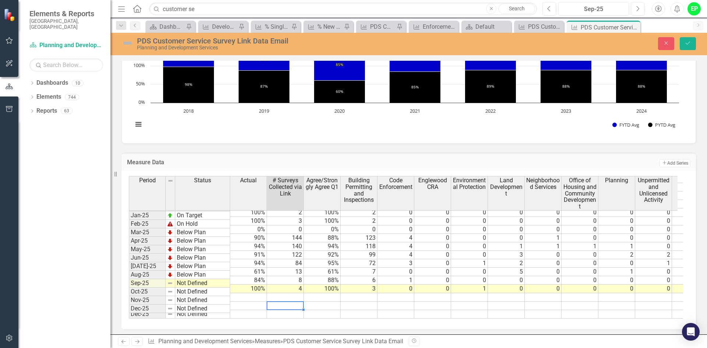
click at [278, 302] on td at bounding box center [285, 306] width 37 height 8
click at [179, 282] on td "Not Defined" at bounding box center [202, 283] width 55 height 8
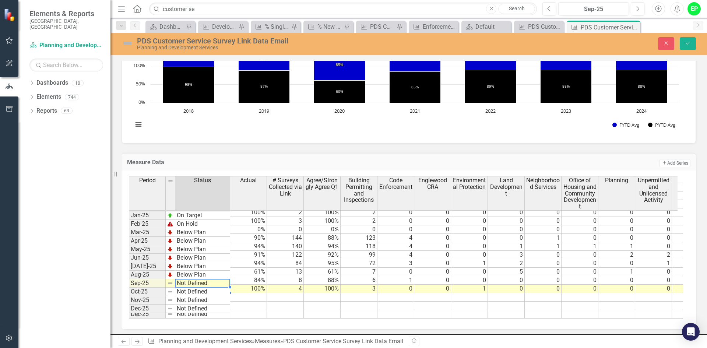
click at [180, 282] on td "Not Defined" at bounding box center [202, 283] width 55 height 8
type textarea "On Target"
click at [199, 239] on div "Period Status Actual # Surveys Collected via Link Agree/Strongly Agree Q1 Build…" at bounding box center [406, 247] width 554 height 142
click at [236, 302] on td at bounding box center [248, 306] width 37 height 8
click at [687, 46] on icon "Save" at bounding box center [687, 42] width 7 height 5
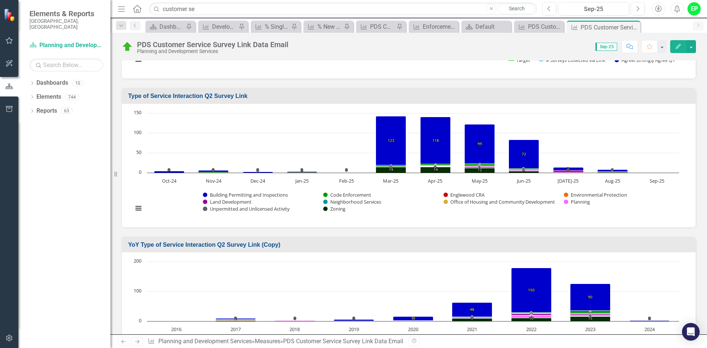
click at [658, 173] on icon "Interactive chart" at bounding box center [413, 173] width 532 height 0
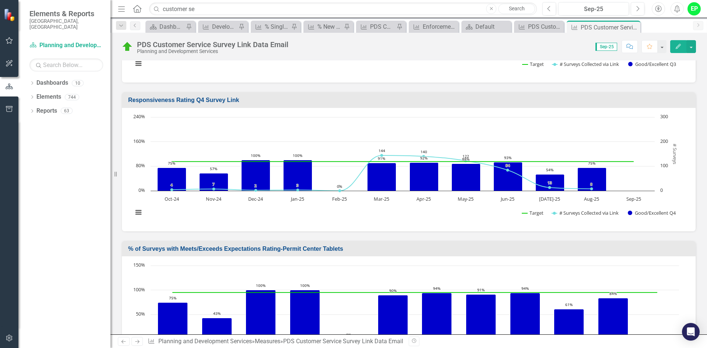
click at [639, 187] on rect "Interactive chart" at bounding box center [405, 168] width 553 height 110
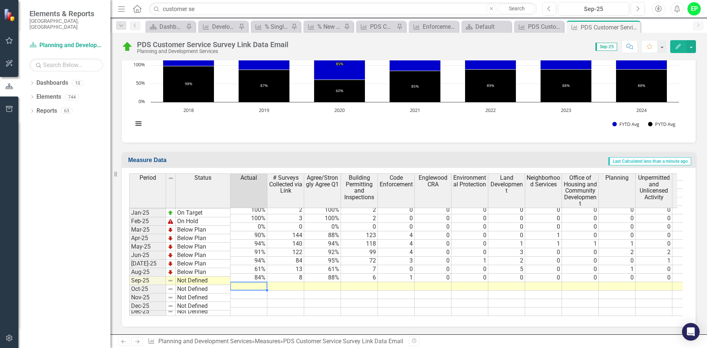
click at [243, 282] on td at bounding box center [248, 286] width 37 height 8
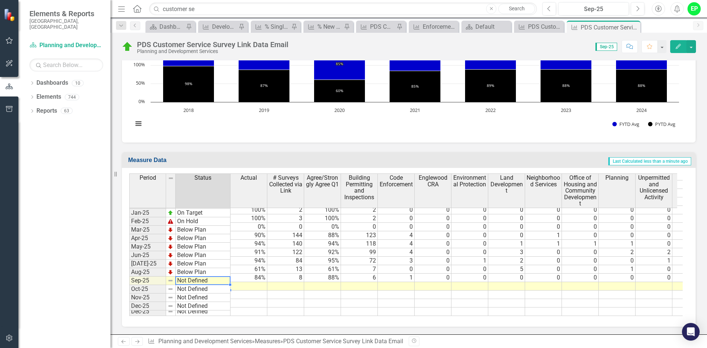
click at [204, 282] on td "Not Defined" at bounding box center [203, 280] width 55 height 8
click at [203, 280] on td "Not Defined" at bounding box center [203, 280] width 55 height 8
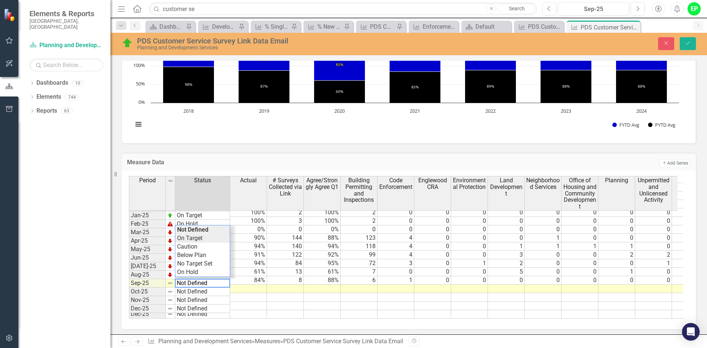
type textarea "On Target"
click at [204, 239] on div "Period Status Actual # Surveys Collected via Link Agree/Strongly Agree Q1 Build…" at bounding box center [406, 247] width 554 height 142
click at [249, 285] on td at bounding box center [248, 289] width 37 height 8
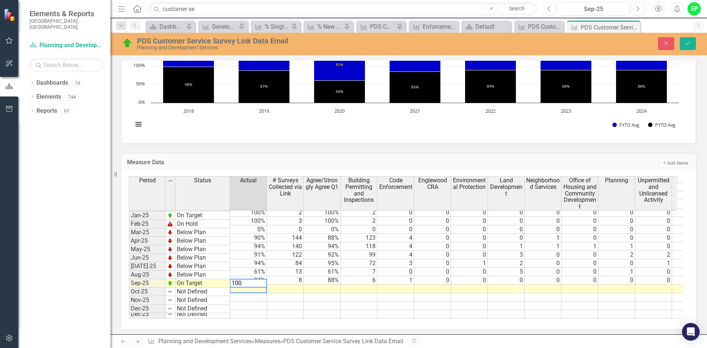
type textarea "100"
click at [129, 287] on div "Period Status Actual # Surveys Collected via Link Agree/Strongly Agree Q1 Build…" at bounding box center [129, 195] width 0 height 247
click at [290, 285] on td at bounding box center [285, 289] width 37 height 8
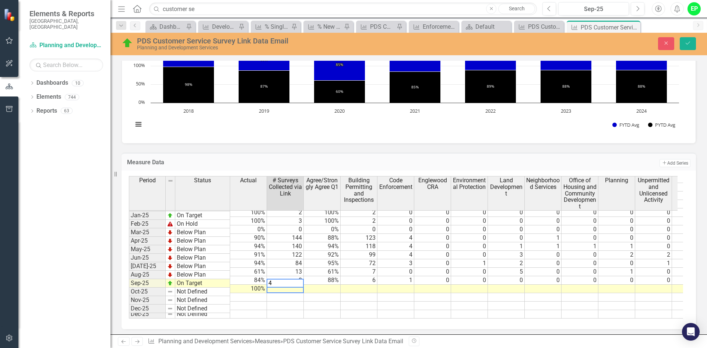
type textarea "4"
click at [324, 285] on td at bounding box center [322, 289] width 37 height 8
type textarea "100"
click at [360, 285] on td at bounding box center [359, 289] width 37 height 8
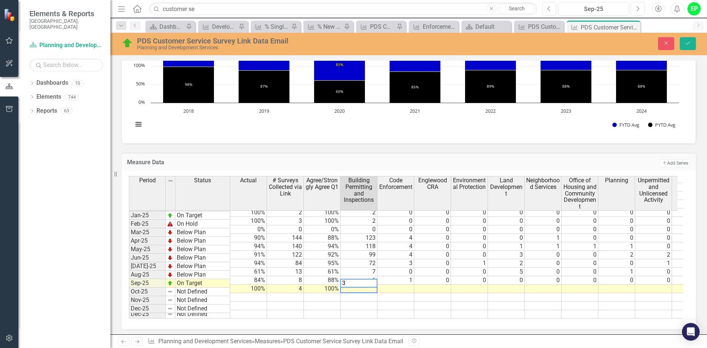
type textarea "3"
click at [405, 285] on td at bounding box center [395, 289] width 37 height 8
type textarea "0"
click at [436, 285] on td at bounding box center [432, 289] width 37 height 8
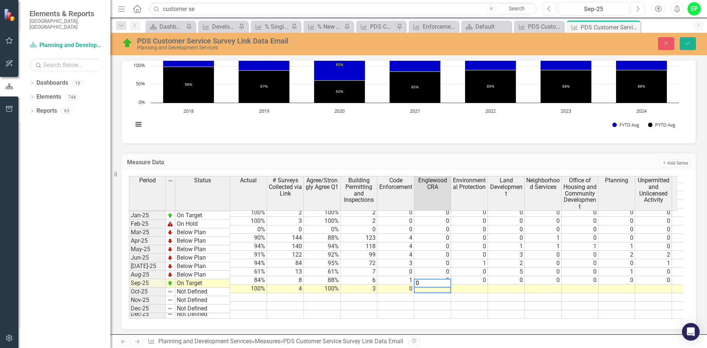
type textarea "0"
click at [471, 285] on td at bounding box center [469, 289] width 37 height 8
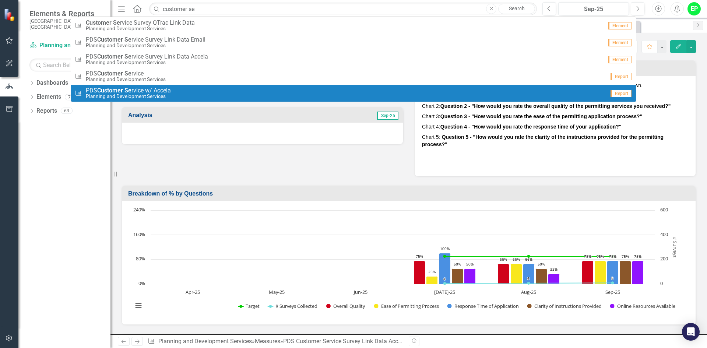
click at [325, 151] on div "Goals Analysis Sep-25 Description Ratings based on new Survey Link at when an A…" at bounding box center [408, 113] width 585 height 125
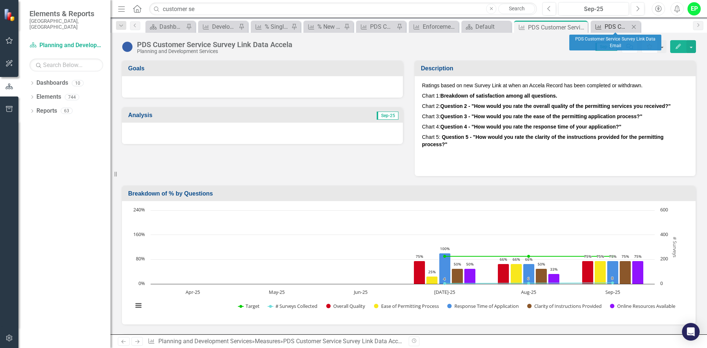
click at [616, 27] on div "PDS Customer Service Survey Link Data Email" at bounding box center [617, 26] width 25 height 9
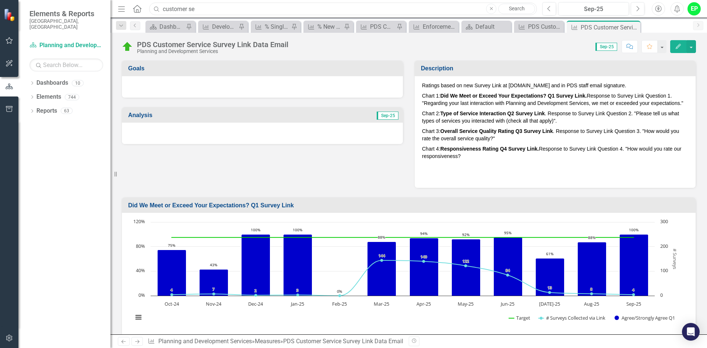
click at [391, 11] on input "customer se" at bounding box center [343, 9] width 388 height 13
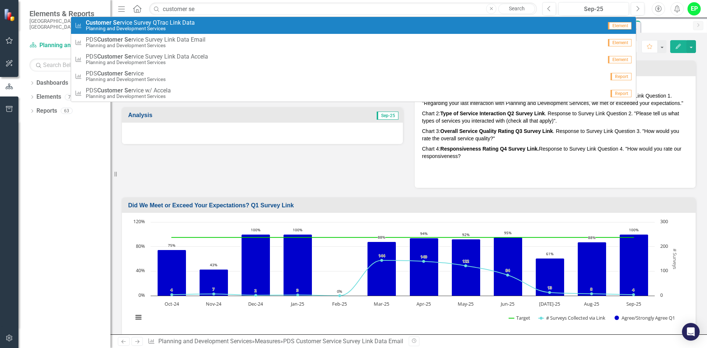
click at [177, 23] on span "Customer Se rvice Survey QTrac Link Data" at bounding box center [140, 23] width 109 height 7
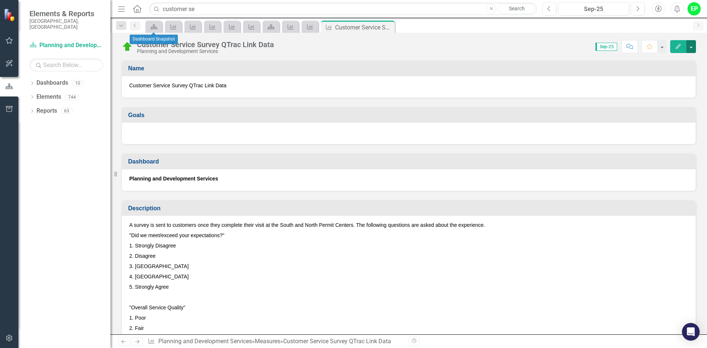
click at [694, 48] on button "button" at bounding box center [691, 46] width 10 height 13
click at [665, 111] on link "PDF Export to PDF" at bounding box center [660, 117] width 72 height 14
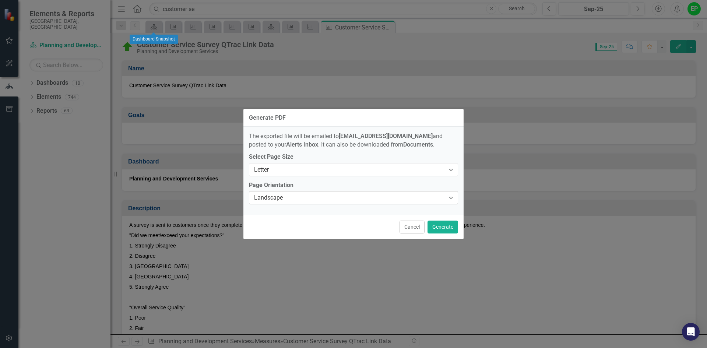
click at [409, 199] on div "Landscape" at bounding box center [349, 198] width 191 height 8
click at [440, 223] on button "Generate" at bounding box center [442, 227] width 31 height 13
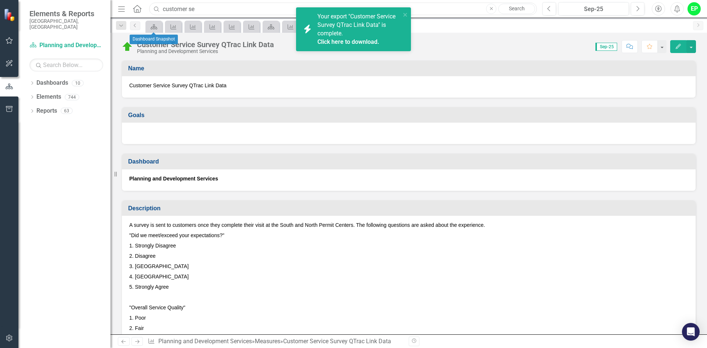
click at [209, 7] on input "customer se" at bounding box center [343, 9] width 388 height 13
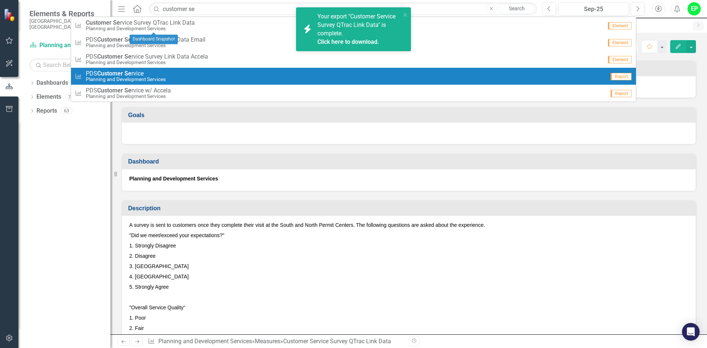
click at [185, 77] on div "Measure PDS Customer Se rvice Planning and Development Services" at bounding box center [340, 76] width 530 height 12
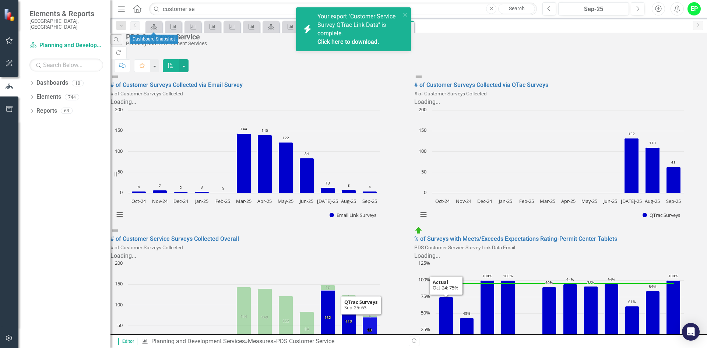
scroll to position [74, 0]
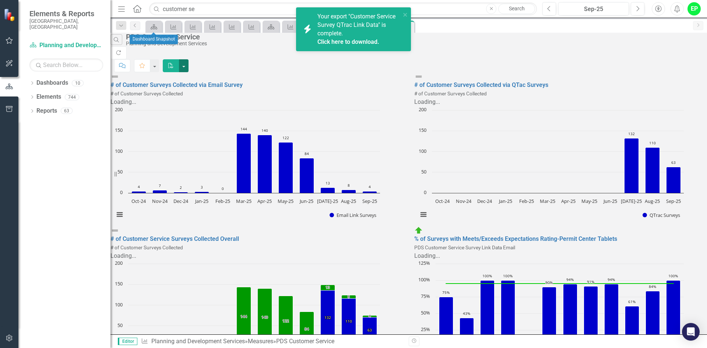
click at [188, 59] on button "button" at bounding box center [184, 65] width 10 height 13
click at [666, 64] on link "PDF Export to PDF" at bounding box center [661, 60] width 72 height 14
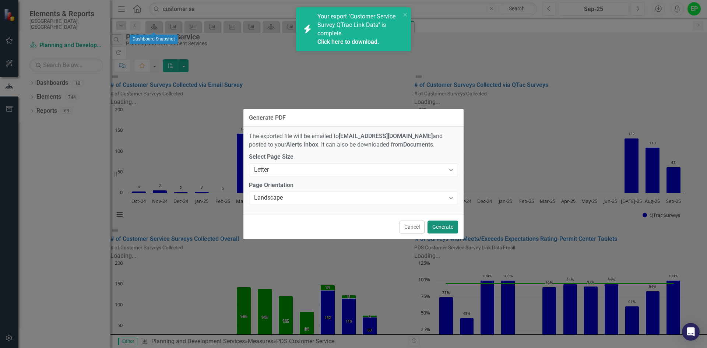
click at [444, 224] on button "Generate" at bounding box center [442, 227] width 31 height 13
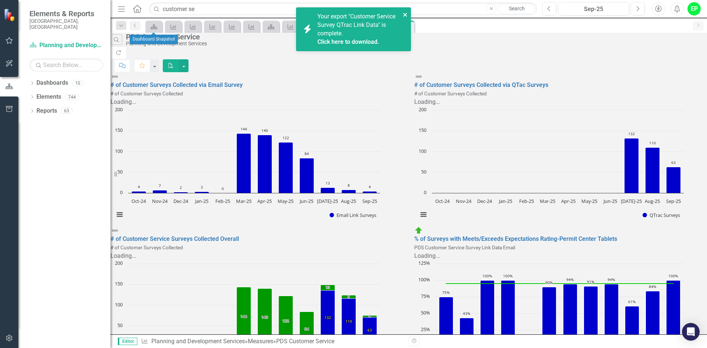
click at [404, 13] on icon "close" at bounding box center [405, 15] width 5 height 6
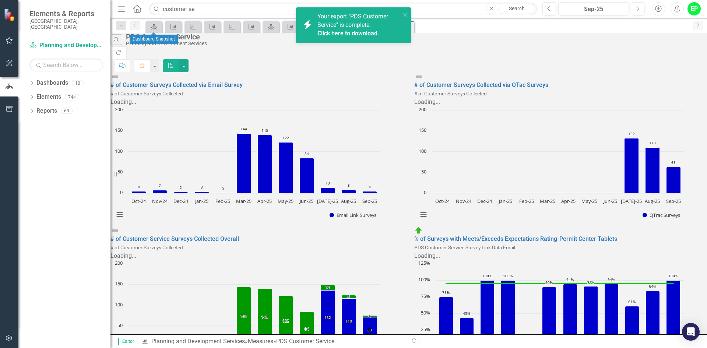
click at [356, 32] on link "Click here to download." at bounding box center [348, 33] width 62 height 7
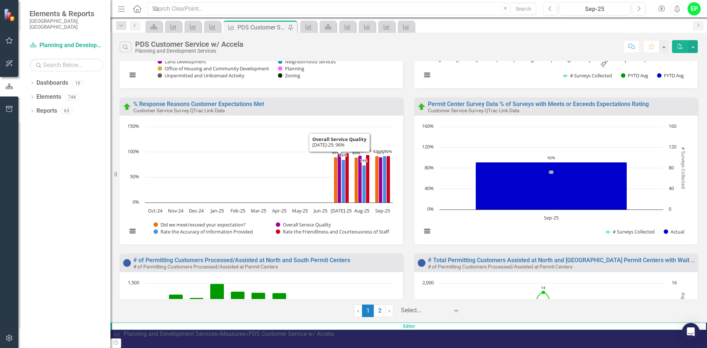
scroll to position [688, 0]
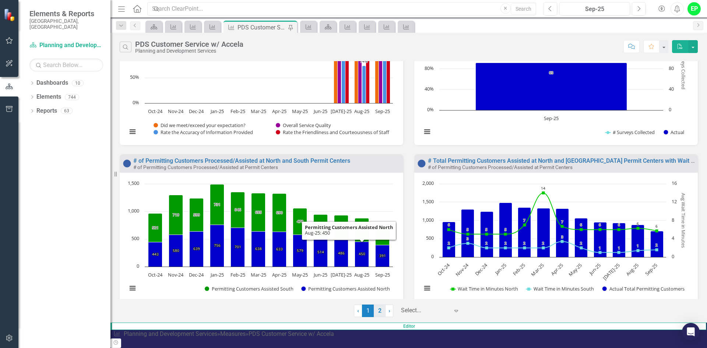
click at [352, 157] on link "2" at bounding box center [380, 310] width 12 height 13
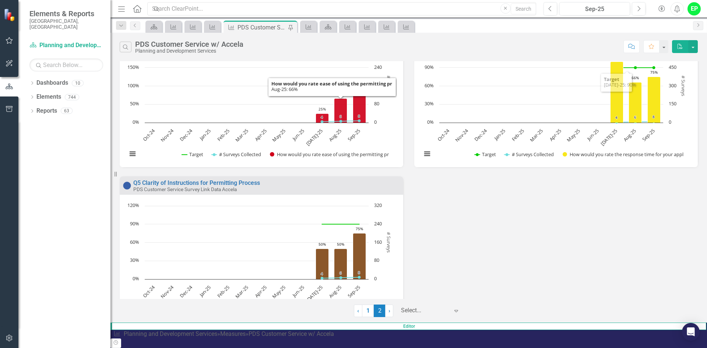
scroll to position [376, 0]
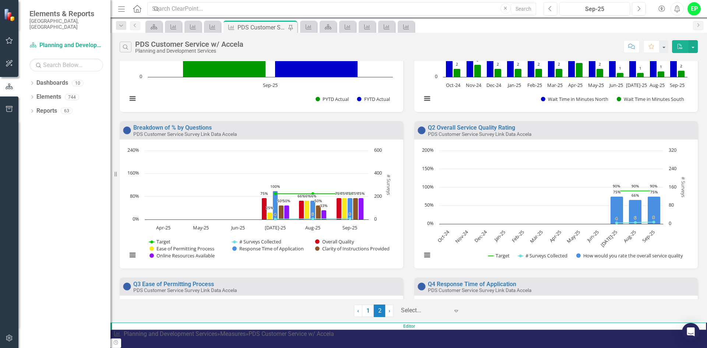
scroll to position [0, 0]
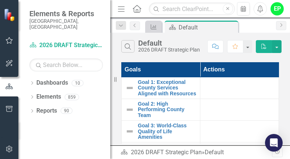
click at [177, 40] on div "Default" at bounding box center [169, 43] width 62 height 8
click at [197, 10] on input "text" at bounding box center [192, 9] width 86 height 13
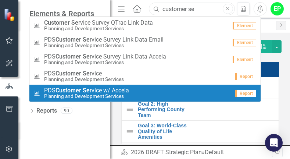
type input "customer se"
click at [133, 94] on div "Measure PDS Customer Se rvice w/ Accela Planning and Development Services" at bounding box center [131, 93] width 197 height 12
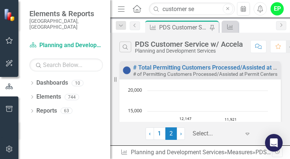
click at [290, 158] on div "Editor Measure Planning and Development Services » Measures » PDS Customer Serv…" at bounding box center [200, 152] width 180 height 14
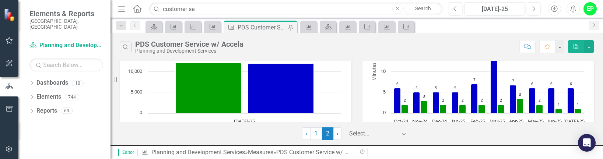
scroll to position [74, 0]
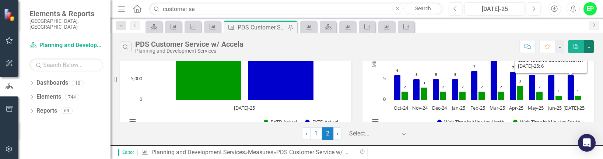
click at [290, 43] on button "button" at bounding box center [589, 46] width 10 height 13
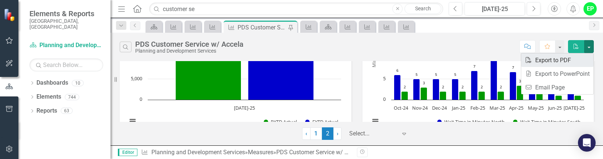
click at [290, 58] on link "PDF Export to PDF" at bounding box center [557, 60] width 72 height 14
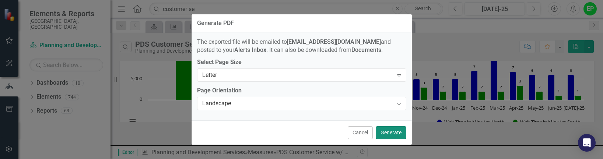
click at [290, 135] on button "Generate" at bounding box center [391, 132] width 31 height 13
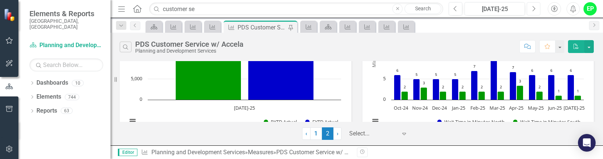
click at [290, 13] on button "Next" at bounding box center [533, 8] width 14 height 13
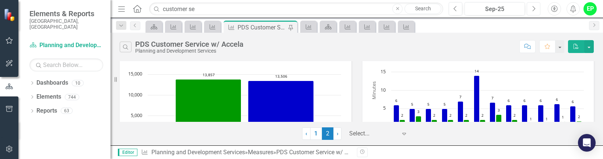
scroll to position [74, 0]
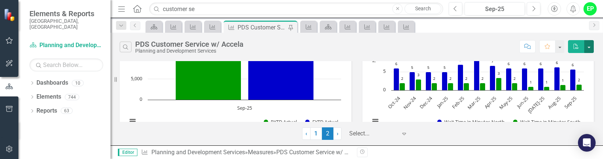
click at [290, 46] on button "button" at bounding box center [589, 46] width 10 height 13
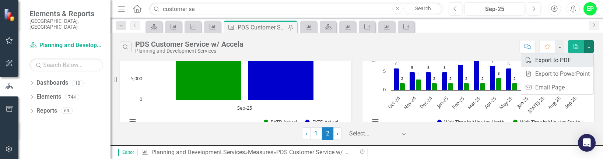
click at [290, 57] on link "PDF Export to PDF" at bounding box center [557, 60] width 72 height 14
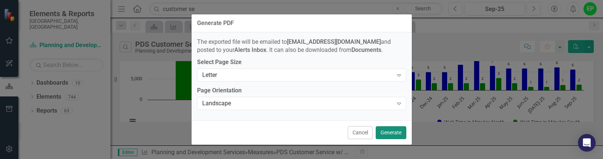
click at [290, 130] on button "Generate" at bounding box center [391, 132] width 31 height 13
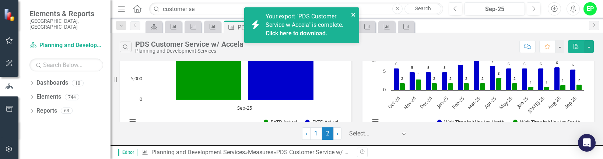
click at [290, 15] on icon "close" at bounding box center [353, 15] width 5 height 6
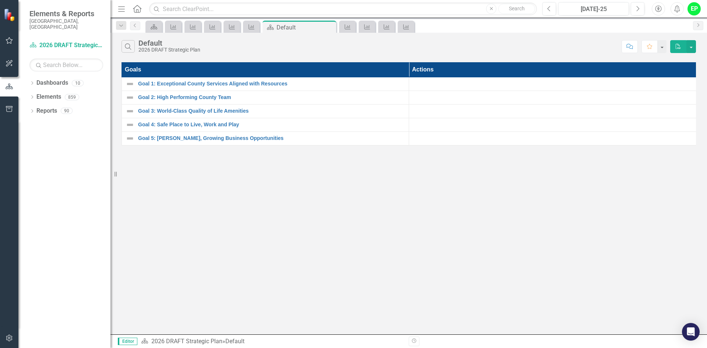
click at [412, 36] on div "icon.bolt Loading [DATE]-25..." at bounding box center [354, 22] width 118 height 32
click at [406, 9] on div "icon.bolt Loading [DATE]-25..." at bounding box center [354, 7] width 118 height 3
click at [296, 9] on input "text" at bounding box center [343, 9] width 388 height 13
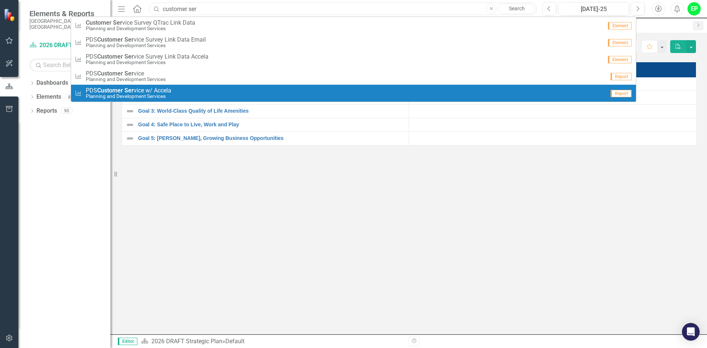
type input "customer ser"
click at [160, 91] on span "PDS Customer Ser vice w/ Accela" at bounding box center [128, 90] width 85 height 7
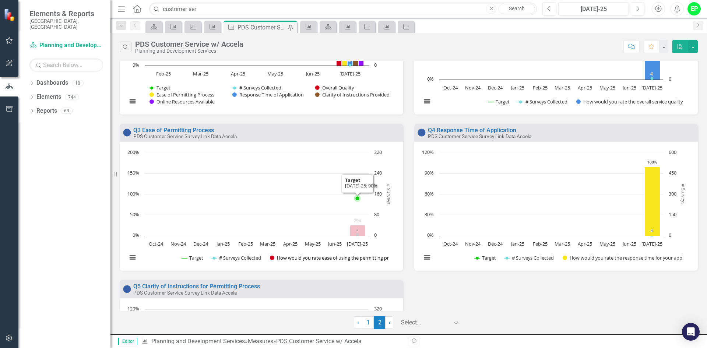
scroll to position [376, 0]
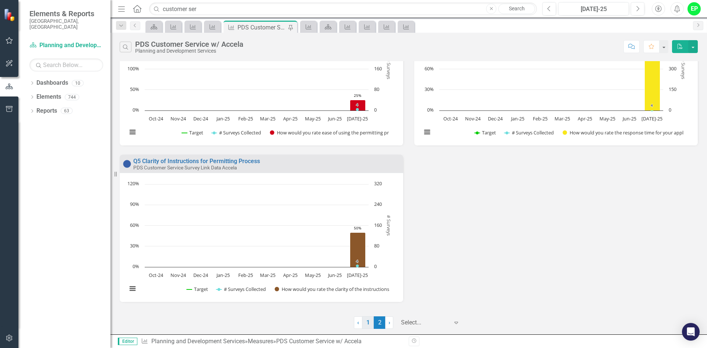
click at [370, 326] on link "1" at bounding box center [368, 322] width 12 height 13
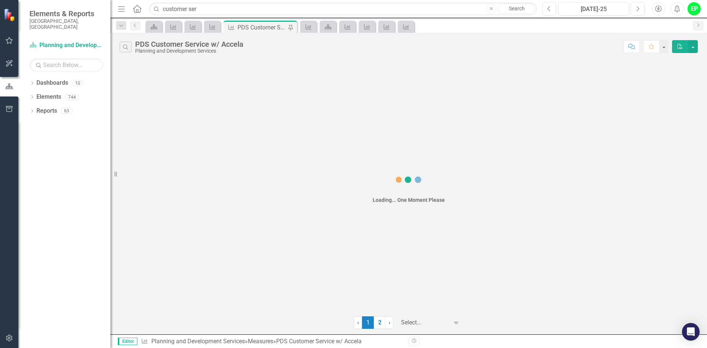
scroll to position [0, 0]
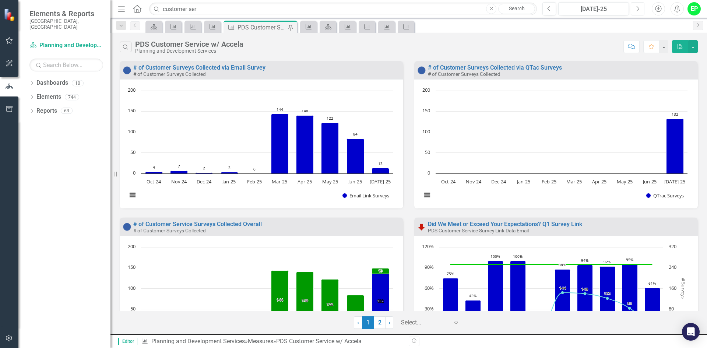
click at [637, 11] on icon "Next" at bounding box center [637, 9] width 4 height 7
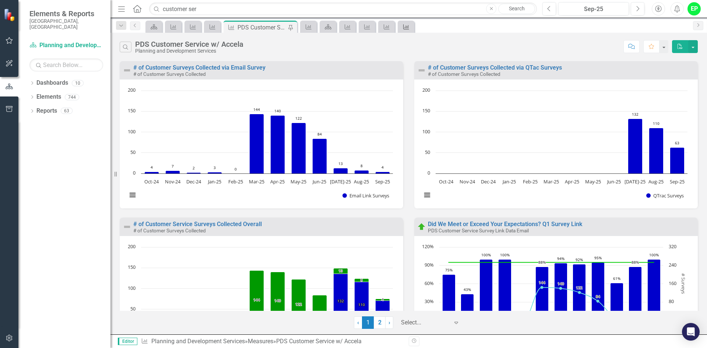
click at [409, 27] on icon "Measure" at bounding box center [405, 27] width 7 height 6
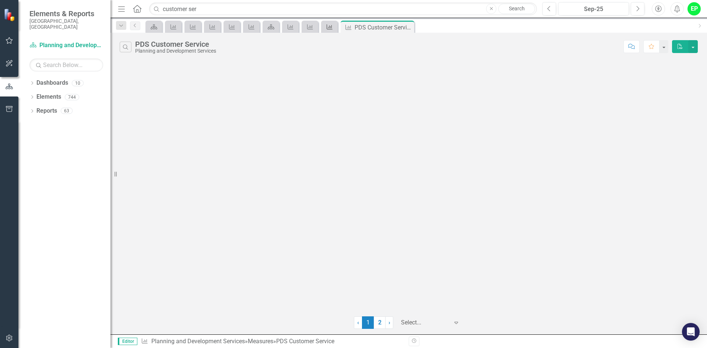
click at [331, 28] on icon "Measure" at bounding box center [329, 27] width 7 height 6
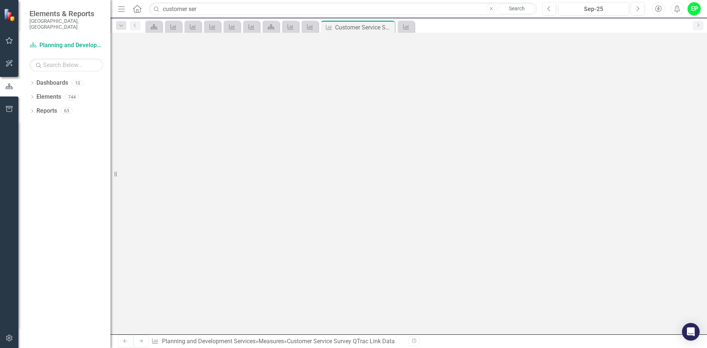
scroll to position [1143, 0]
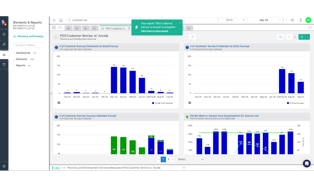
scroll to position [688, 0]
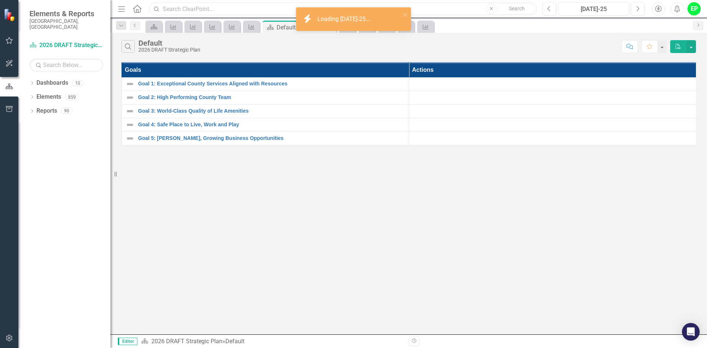
drag, startPoint x: 234, startPoint y: 9, endPoint x: 231, endPoint y: 13, distance: 5.3
click at [232, 13] on input "text" at bounding box center [343, 9] width 388 height 13
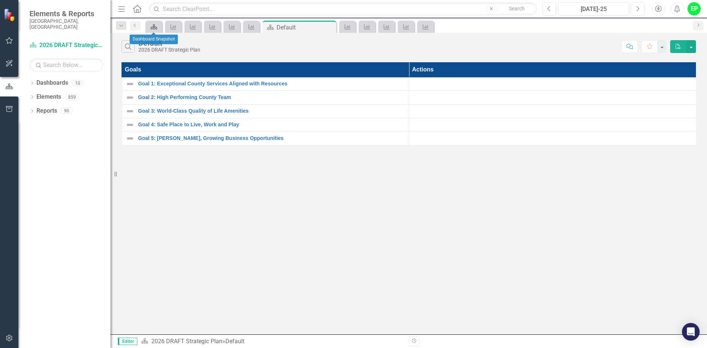
click at [150, 26] on icon "Dashboard" at bounding box center [153, 27] width 7 height 6
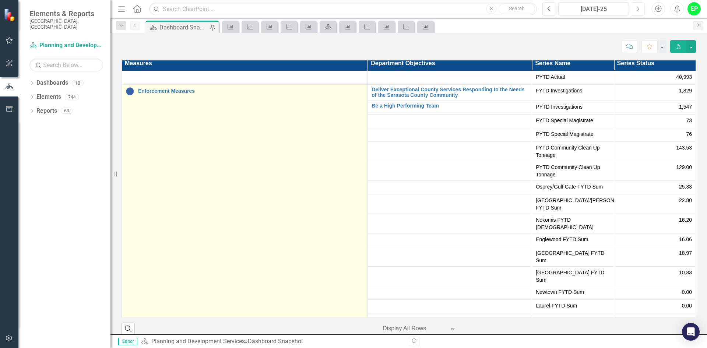
scroll to position [1895, 0]
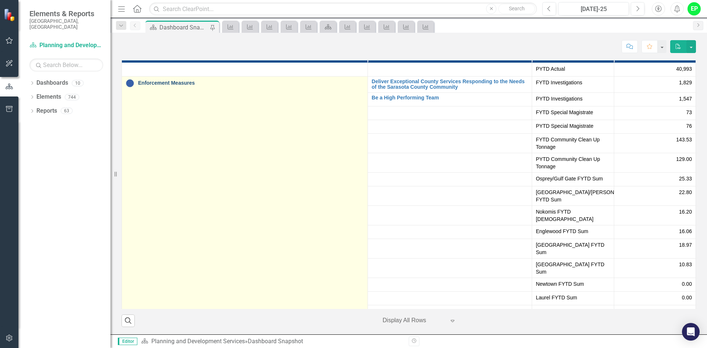
click at [180, 82] on link "Enforcement Measures" at bounding box center [251, 83] width 226 height 6
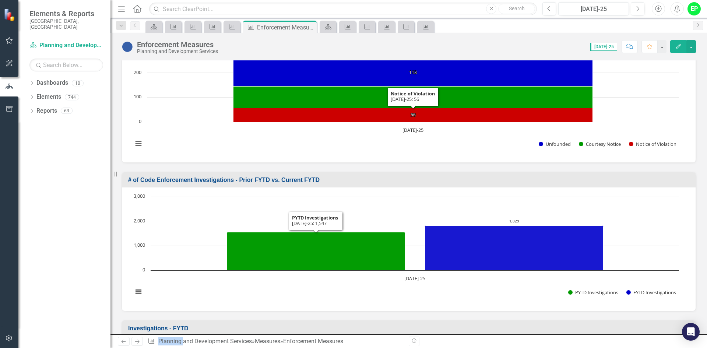
scroll to position [37, 0]
